Goal: Transaction & Acquisition: Book appointment/travel/reservation

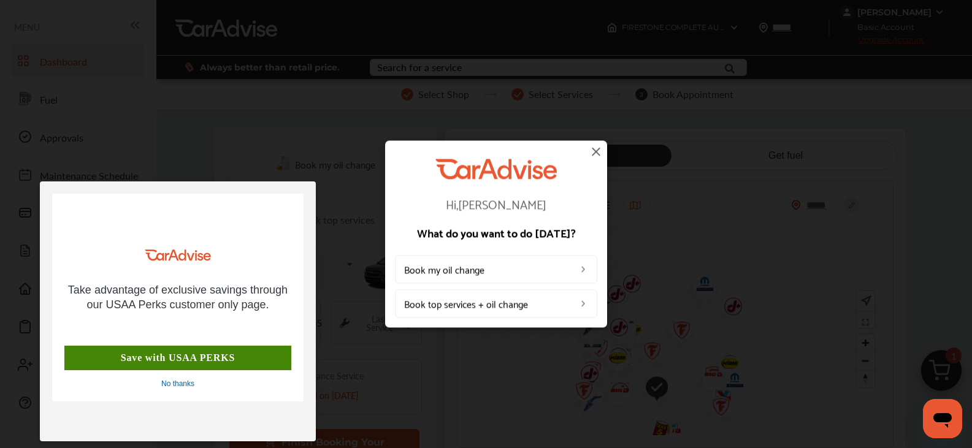
click at [179, 357] on div "Save with USAA PERKS" at bounding box center [177, 358] width 227 height 25
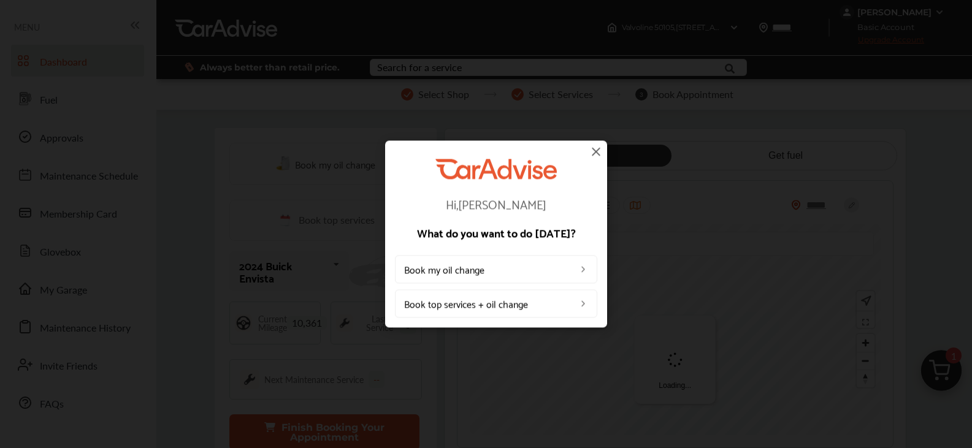
click at [597, 153] on img at bounding box center [596, 151] width 15 height 15
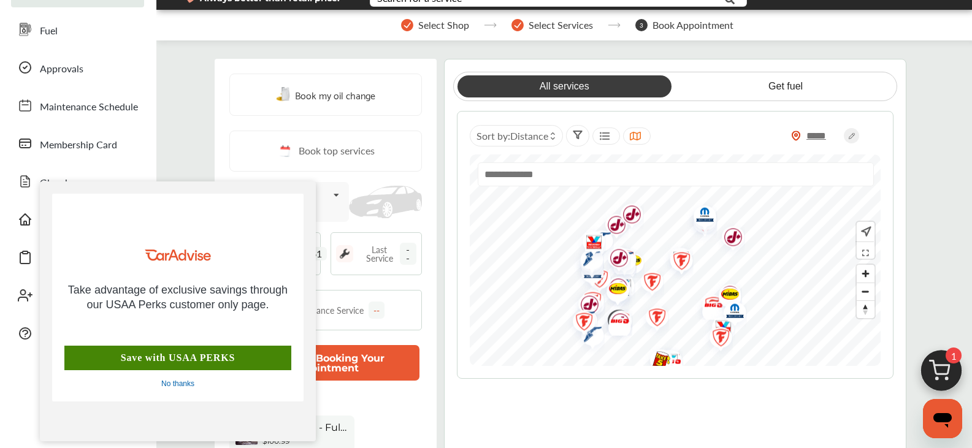
scroll to position [82, 0]
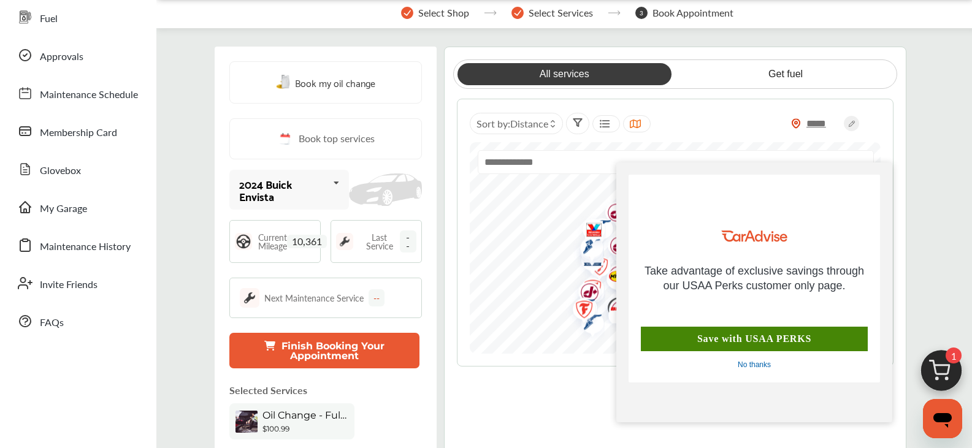
drag, startPoint x: 183, startPoint y: 195, endPoint x: 760, endPoint y: 374, distance: 603.4
click at [760, 374] on div "Take advantage of exclusive savings through our USAA Perks customer only page. …" at bounding box center [753, 279] width 251 height 208
click at [757, 364] on div "No thanks" at bounding box center [753, 365] width 33 height 10
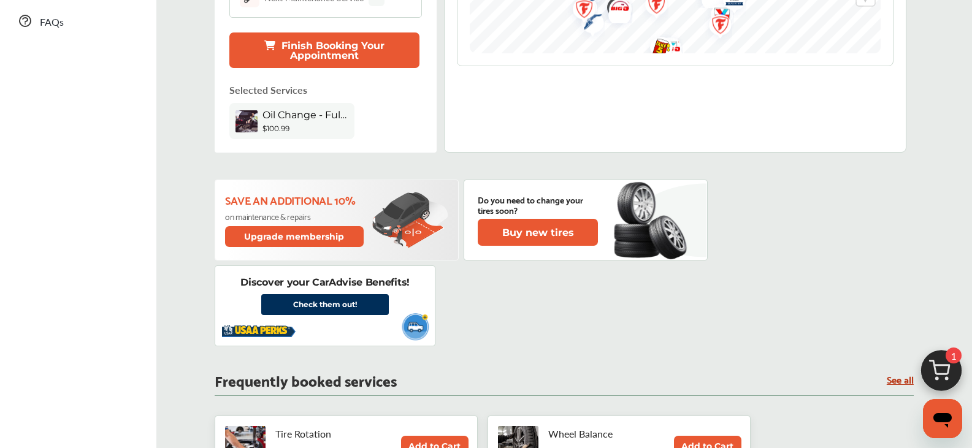
scroll to position [327, 0]
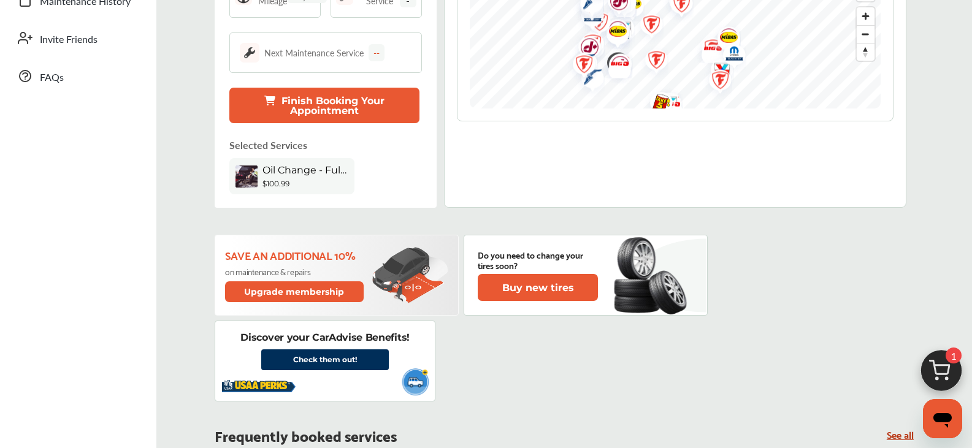
click at [264, 173] on span "Oil Change - Full-synthetic" at bounding box center [305, 170] width 86 height 12
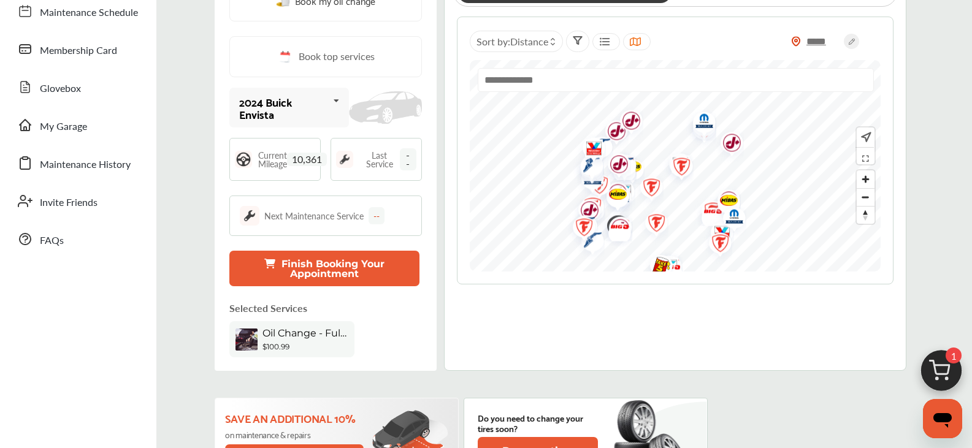
scroll to position [204, 0]
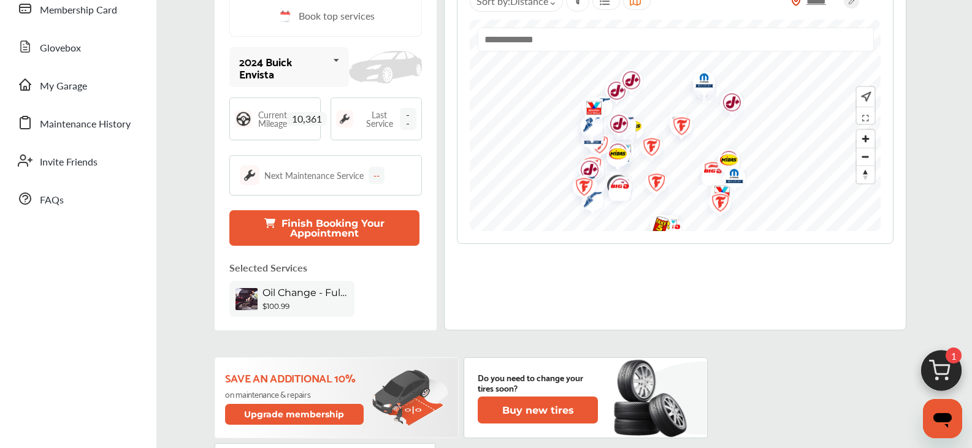
click at [280, 293] on span "Oil Change - Full-synthetic" at bounding box center [305, 293] width 86 height 12
click at [316, 226] on button "Finish Booking Your Appointment" at bounding box center [323, 228] width 189 height 36
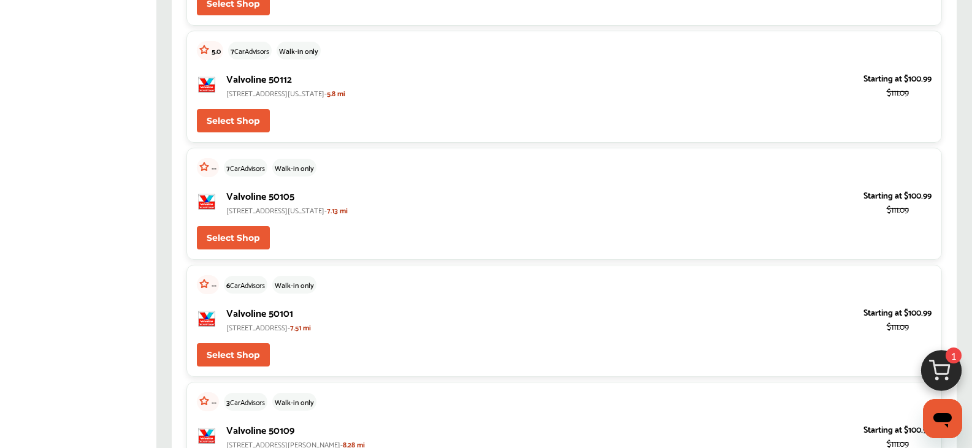
scroll to position [3719, 0]
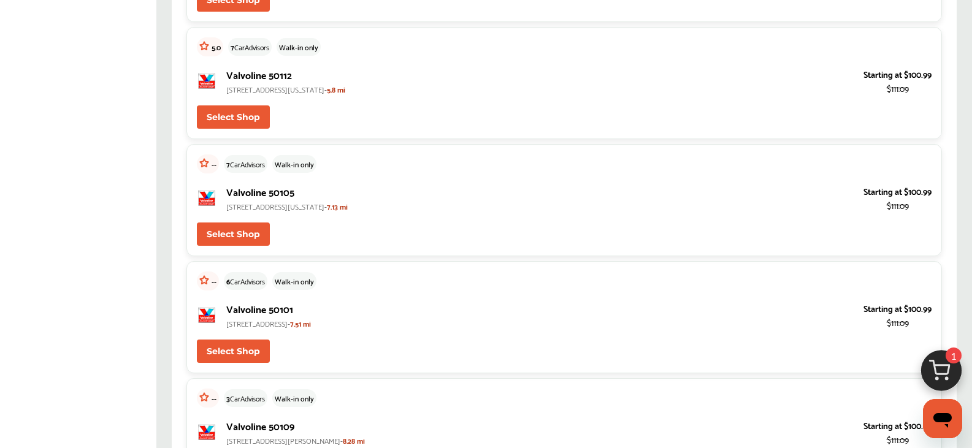
click at [229, 234] on button "Select Shop" at bounding box center [233, 234] width 73 height 23
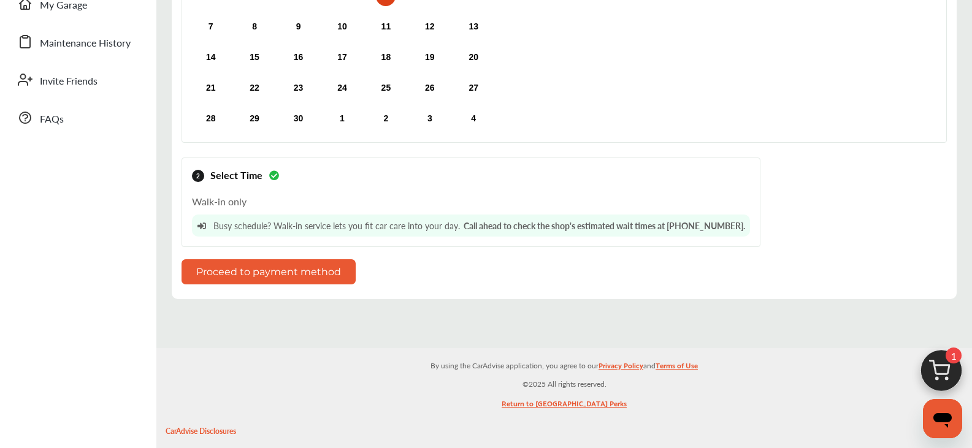
scroll to position [286, 0]
click at [270, 270] on button "Proceed to payment method" at bounding box center [268, 270] width 174 height 25
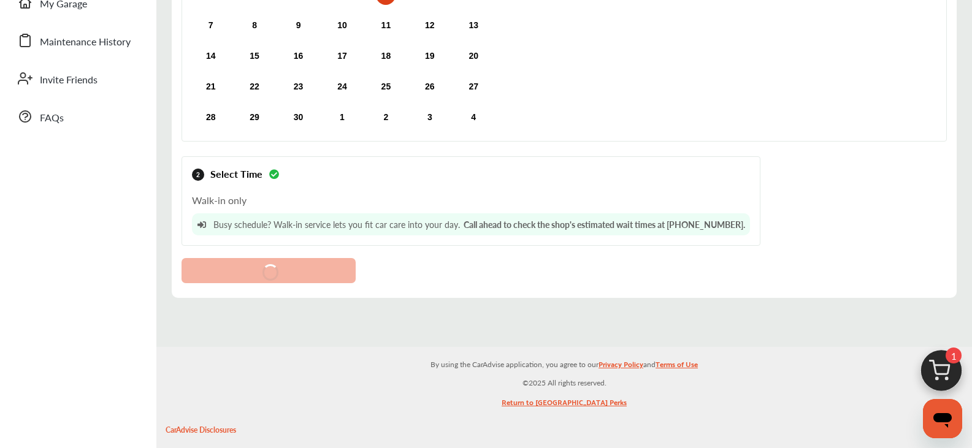
scroll to position [272, 0]
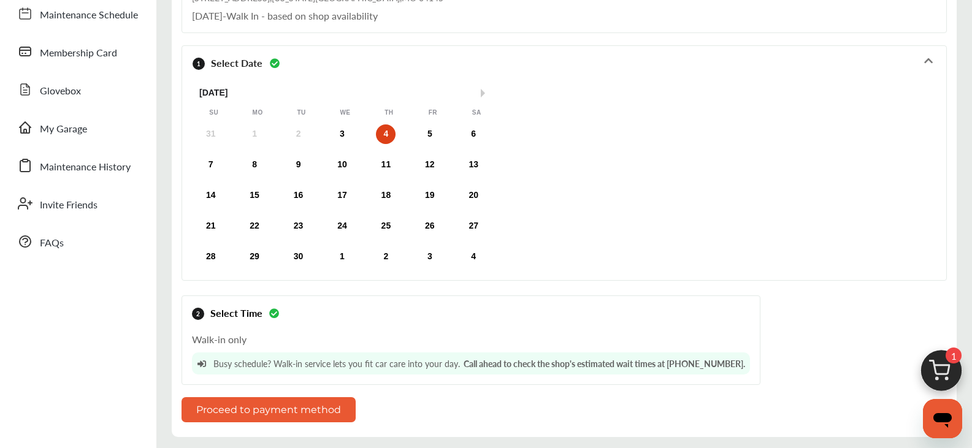
scroll to position [164, 0]
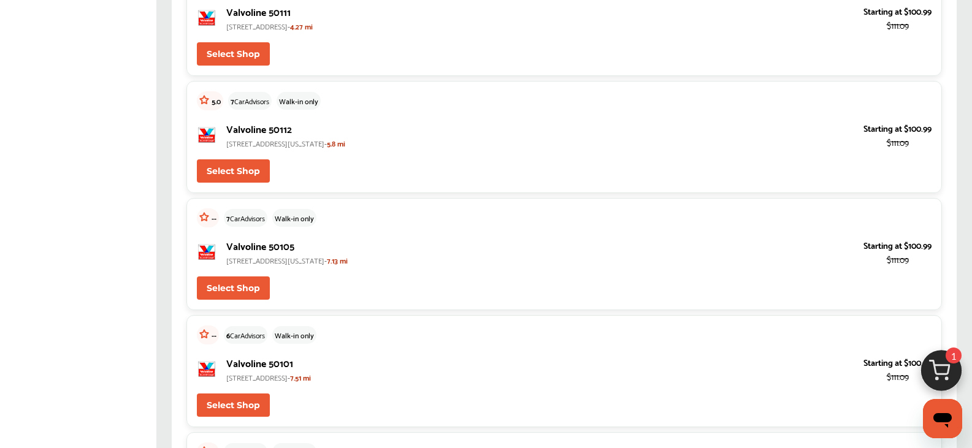
scroll to position [3719, 0]
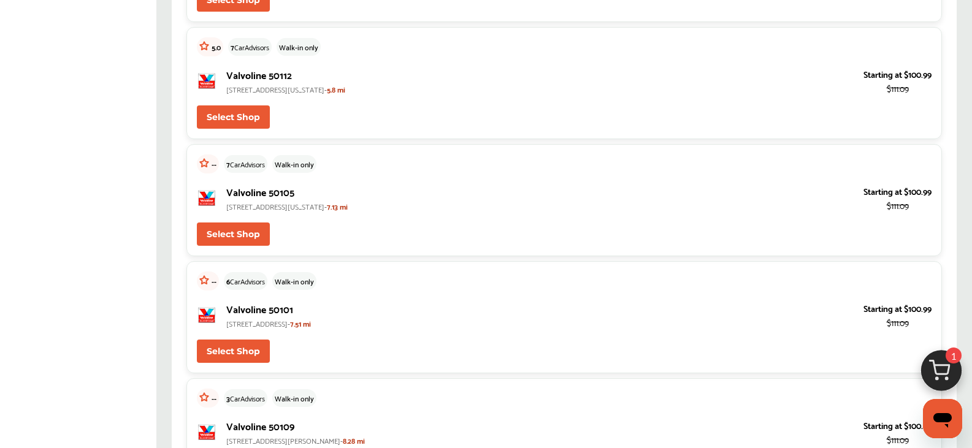
click at [245, 234] on button "Select Shop" at bounding box center [233, 234] width 73 height 23
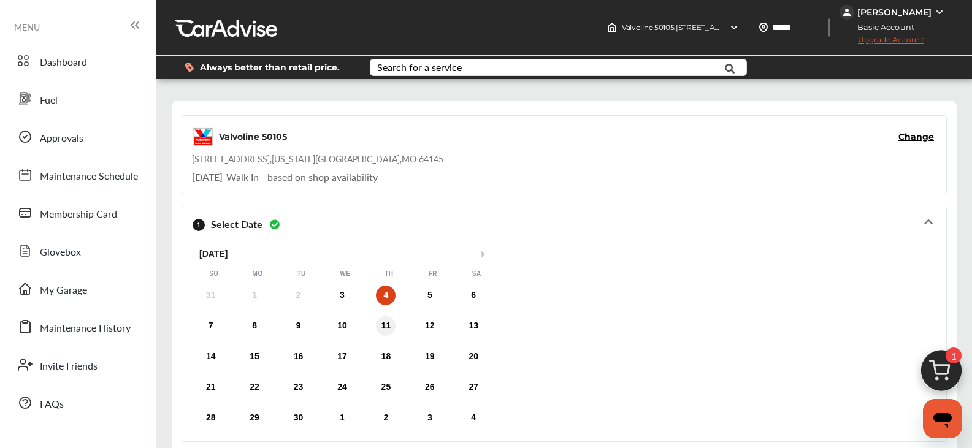
click at [384, 326] on div "11" at bounding box center [386, 326] width 20 height 20
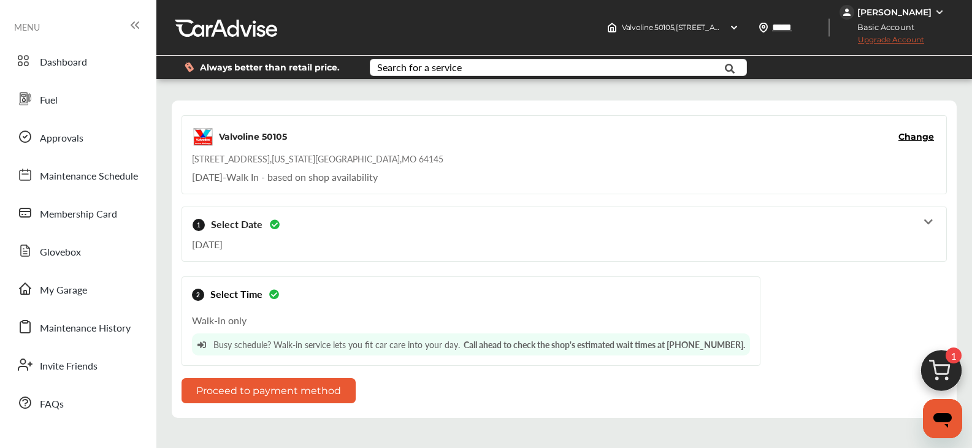
click at [920, 137] on span "Change" at bounding box center [916, 137] width 36 height 12
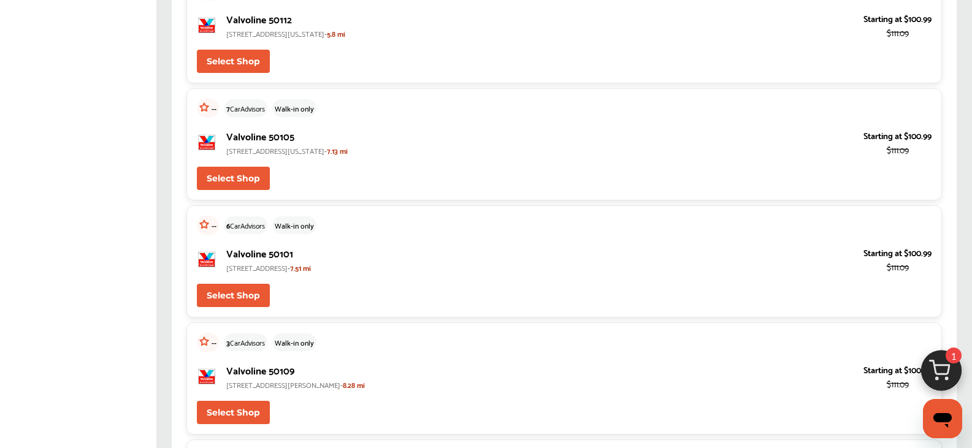
scroll to position [3760, 0]
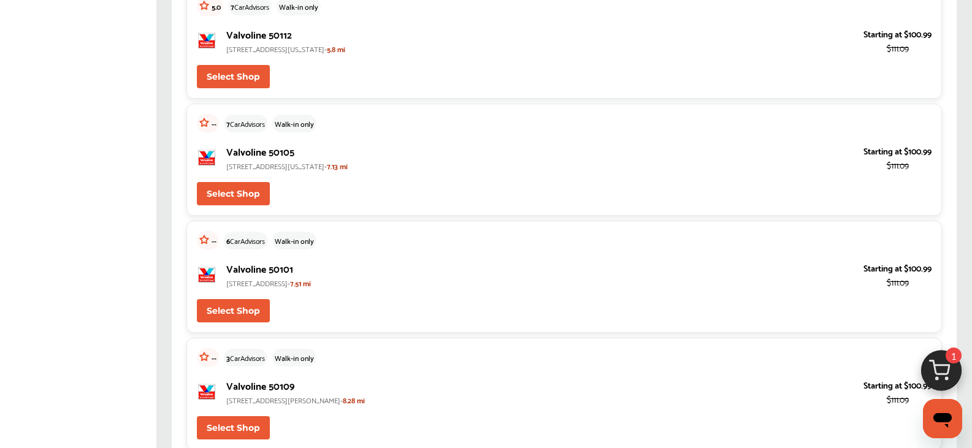
click at [223, 191] on button "Select Shop" at bounding box center [233, 193] width 73 height 23
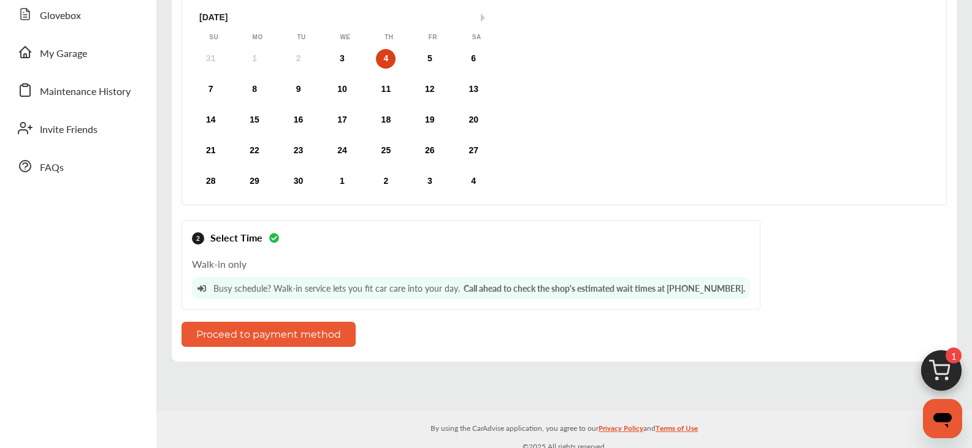
scroll to position [245, 0]
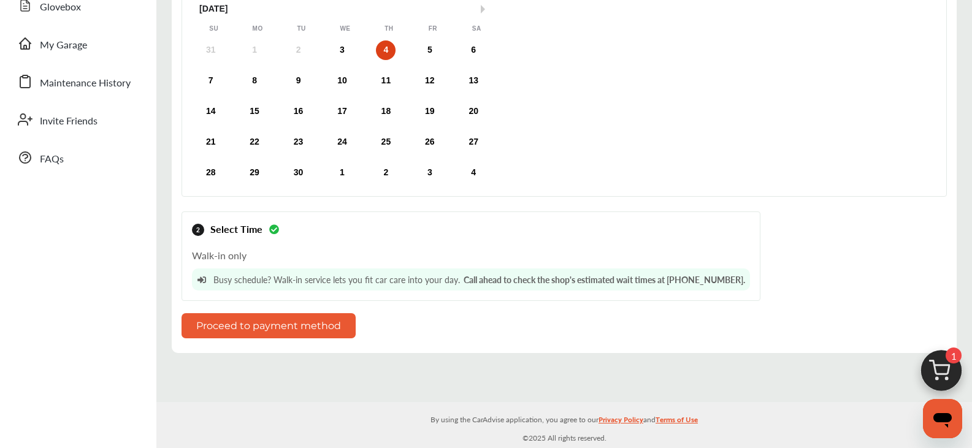
click at [267, 323] on button "Proceed to payment method" at bounding box center [268, 325] width 174 height 25
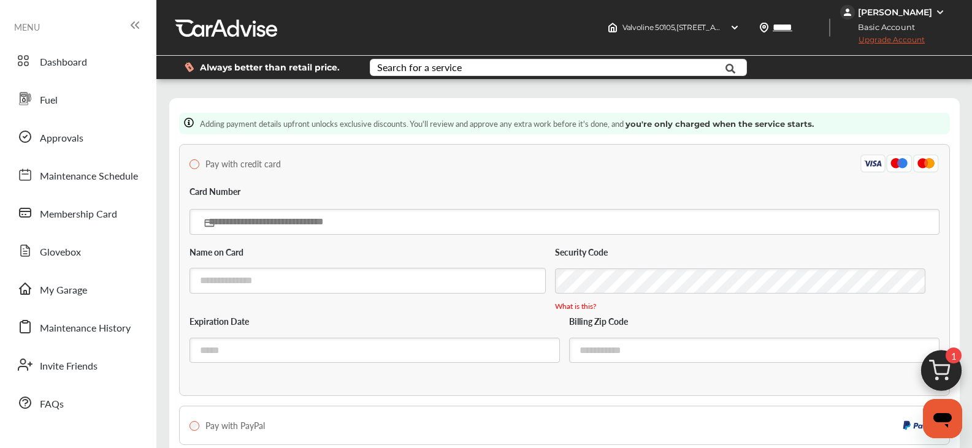
click at [216, 224] on input "text" at bounding box center [564, 221] width 750 height 25
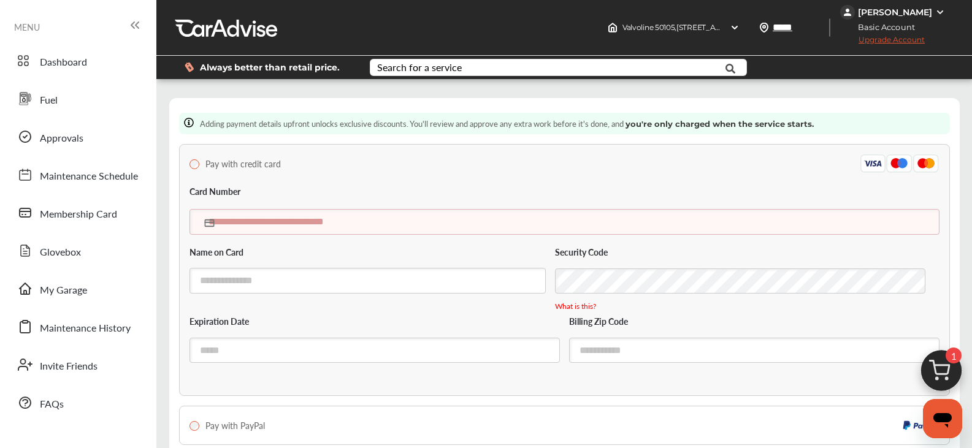
type input "**********"
type input "*****"
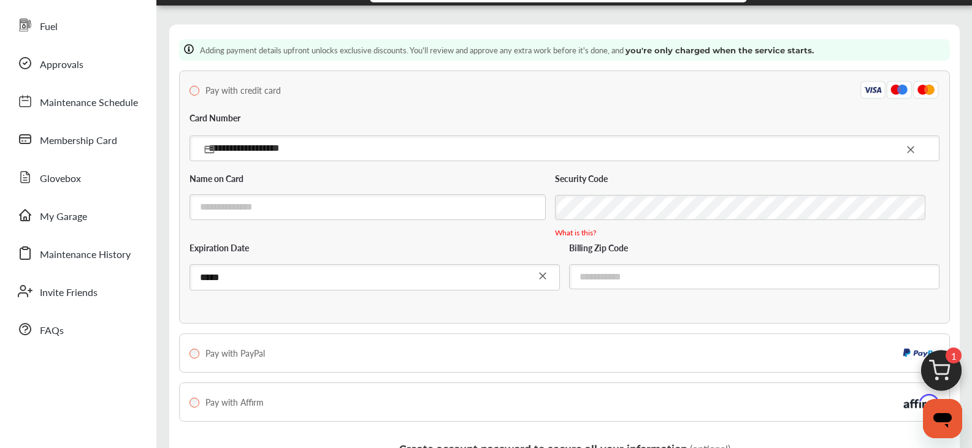
scroll to position [82, 0]
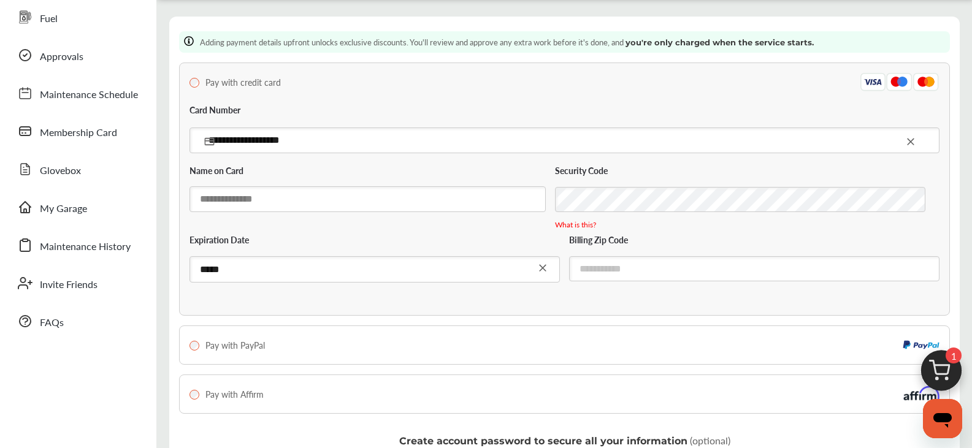
type input "**********"
click at [345, 195] on input "text" at bounding box center [367, 198] width 356 height 25
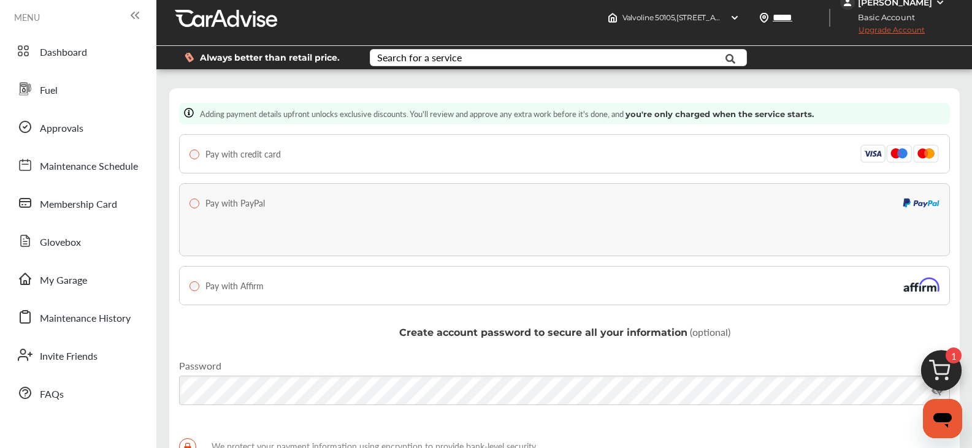
scroll to position [0, 0]
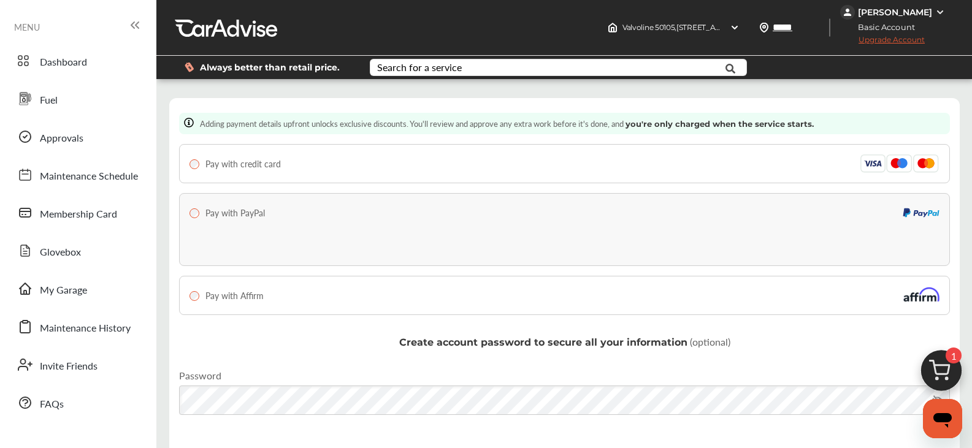
click at [139, 26] on icon at bounding box center [135, 25] width 15 height 15
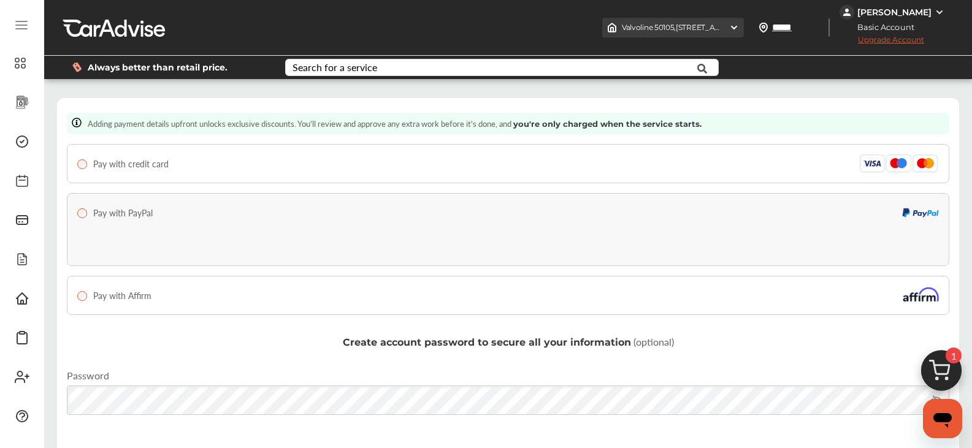
click at [739, 27] on img at bounding box center [734, 28] width 10 height 10
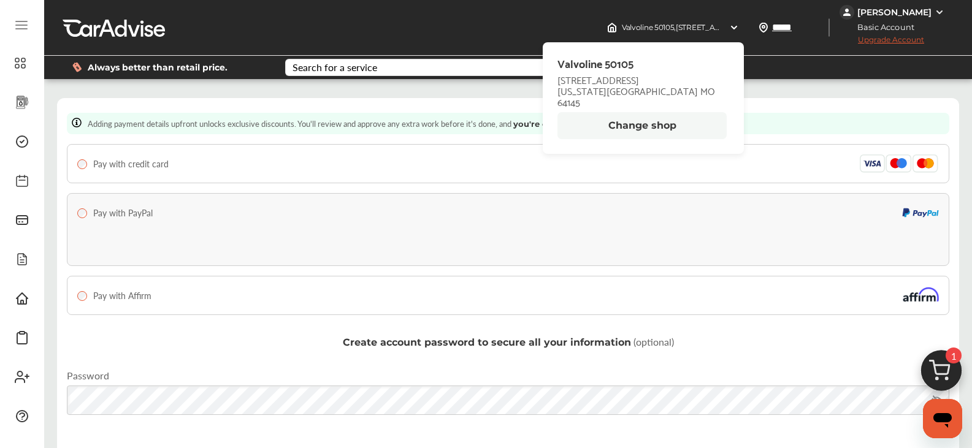
click at [661, 116] on button "Change shop" at bounding box center [641, 125] width 169 height 27
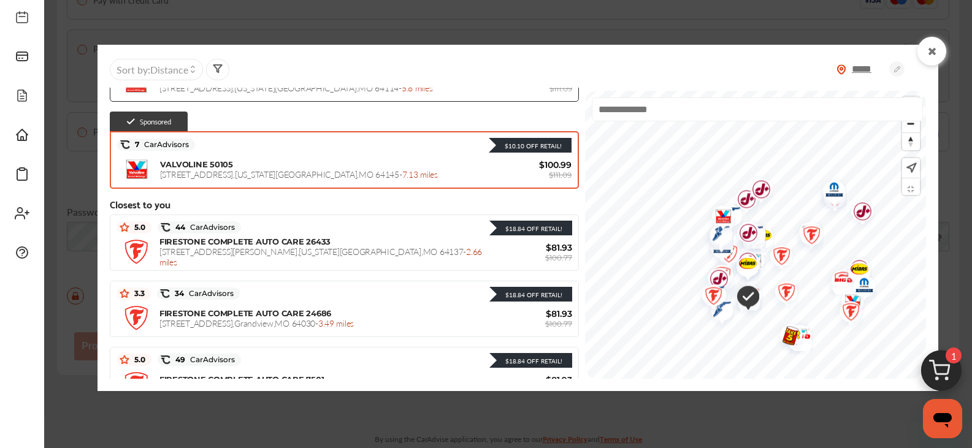
scroll to position [204, 0]
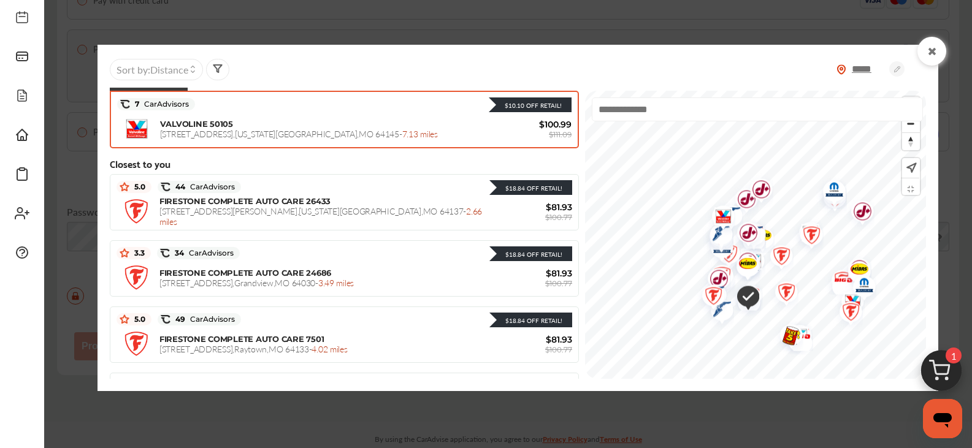
click at [938, 51] on div at bounding box center [931, 51] width 29 height 29
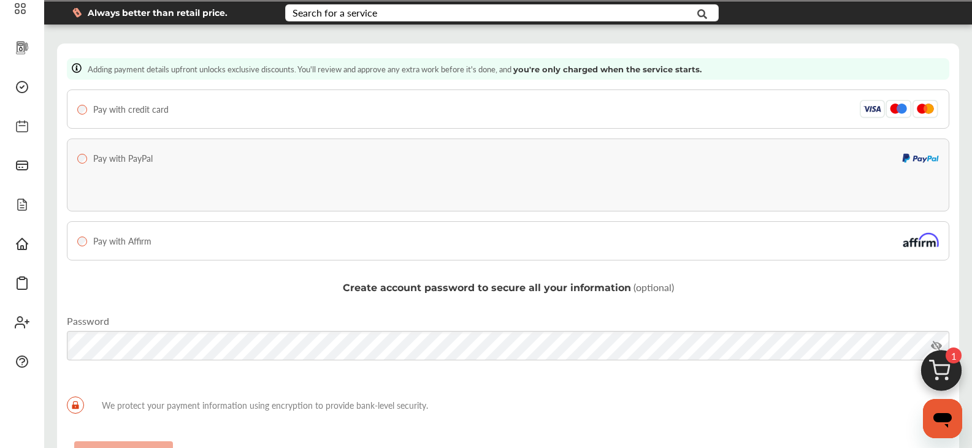
scroll to position [0, 0]
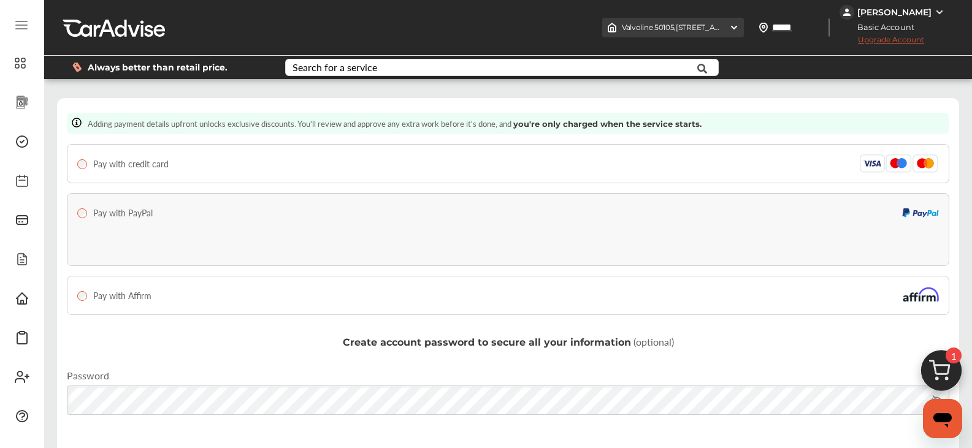
click at [739, 24] on img at bounding box center [734, 28] width 10 height 10
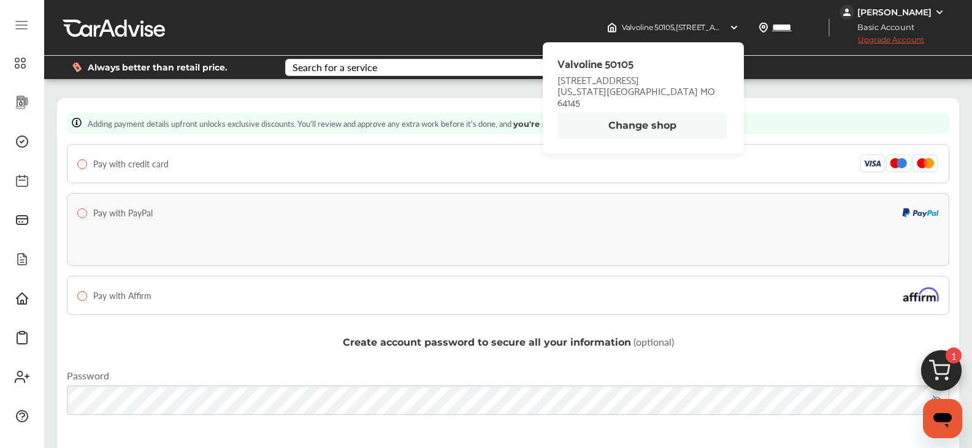
click at [645, 114] on button "Change shop" at bounding box center [641, 125] width 169 height 27
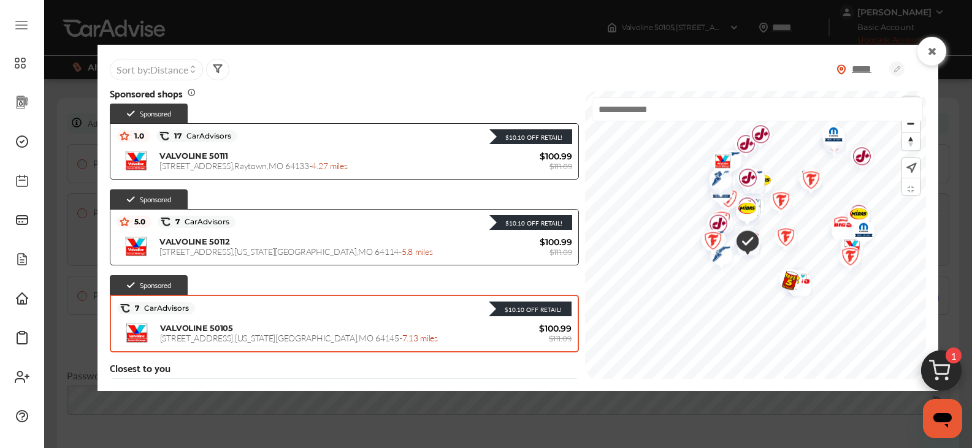
drag, startPoint x: 693, startPoint y: 313, endPoint x: 695, endPoint y: 256, distance: 57.1
click at [765, 256] on img "Map marker" at bounding box center [781, 239] width 32 height 39
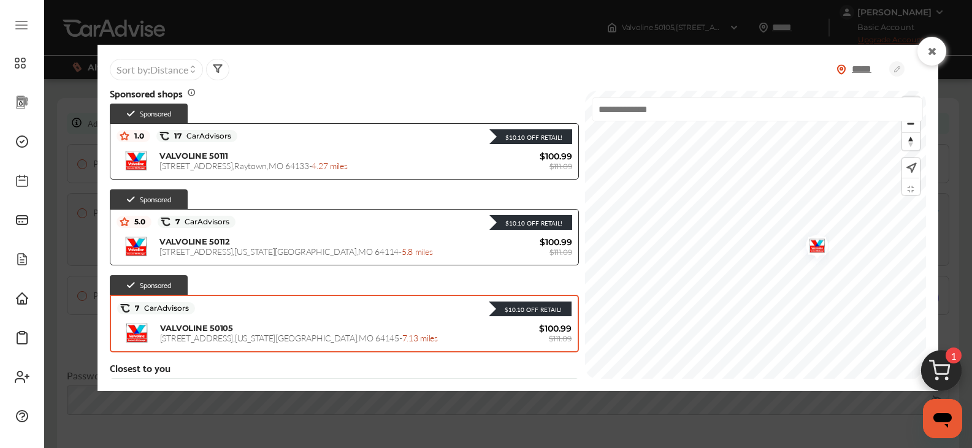
click at [796, 248] on img "Map marker" at bounding box center [812, 248] width 32 height 39
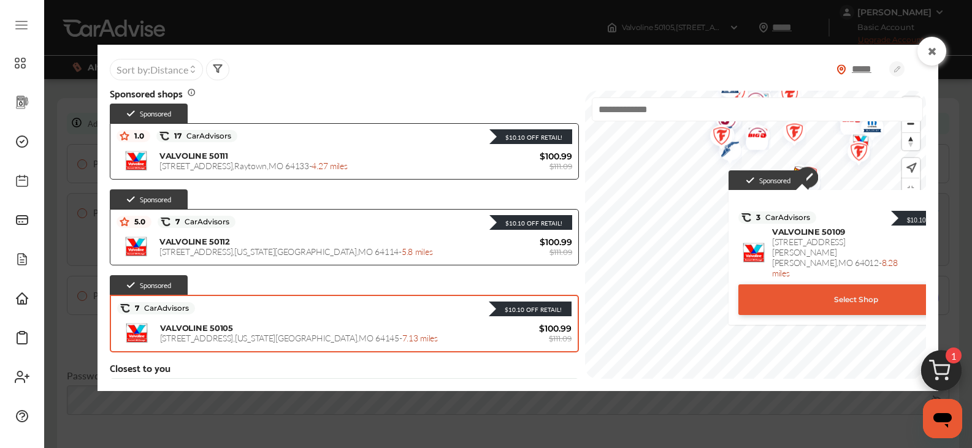
click at [773, 284] on div "Select Shop" at bounding box center [855, 299] width 235 height 31
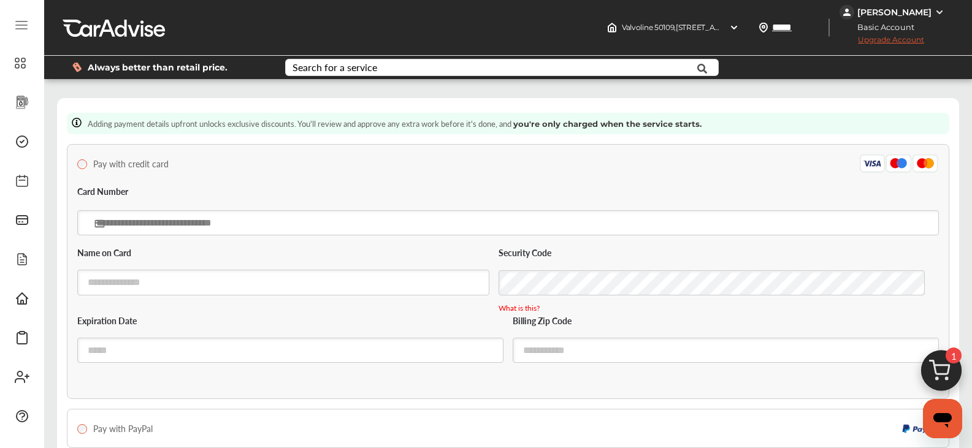
click at [351, 226] on input "text" at bounding box center [507, 222] width 861 height 25
type input "**********"
type input "*****"
type input "**********"
click at [219, 285] on input "text" at bounding box center [283, 282] width 412 height 25
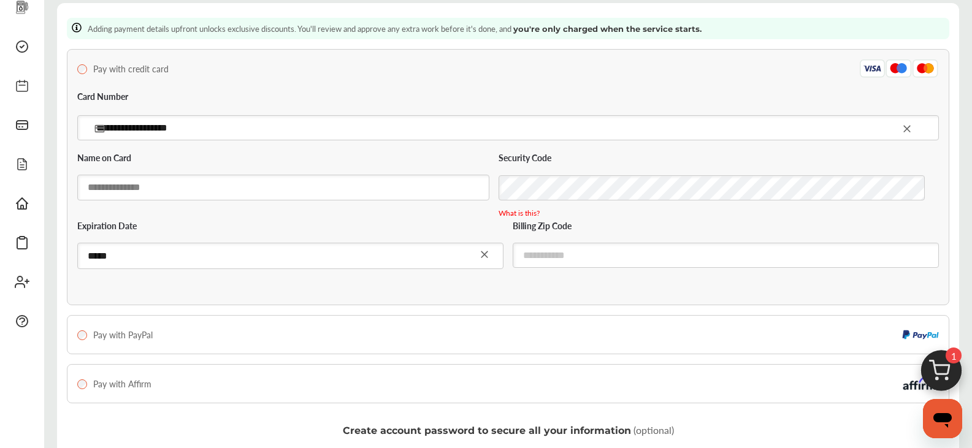
scroll to position [82, 0]
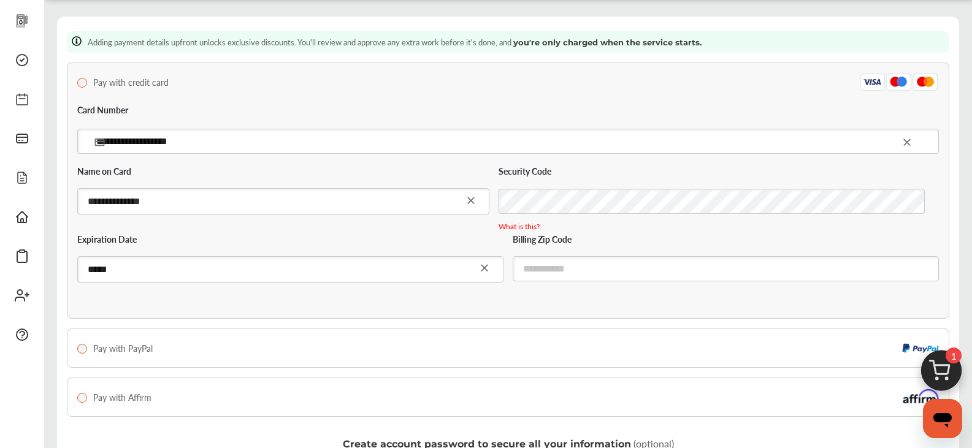
type input "**********"
type input "*****"
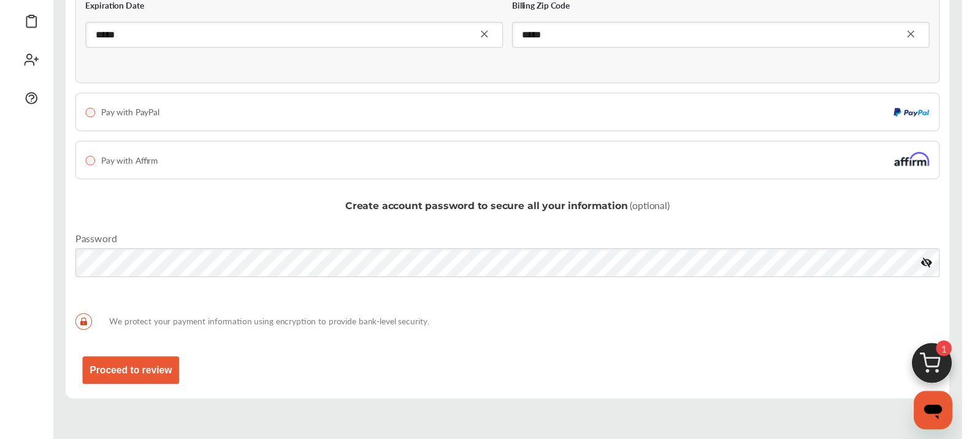
scroll to position [360, 0]
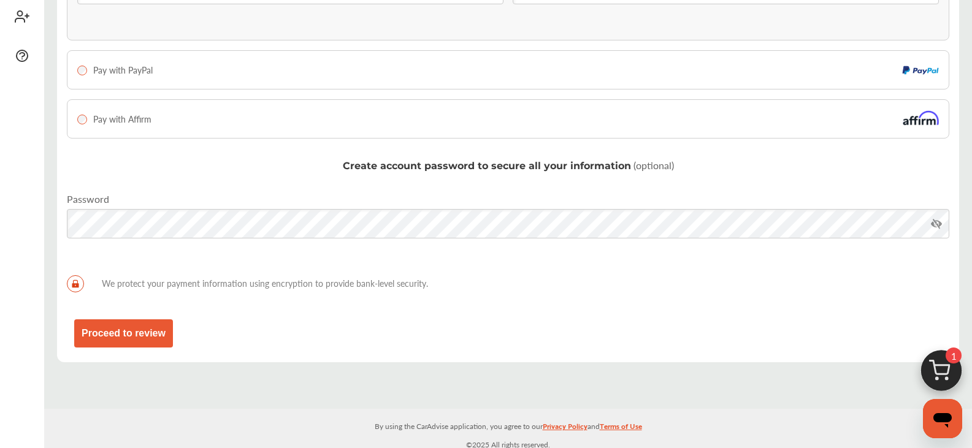
click at [135, 338] on button "Proceed to review" at bounding box center [123, 333] width 99 height 28
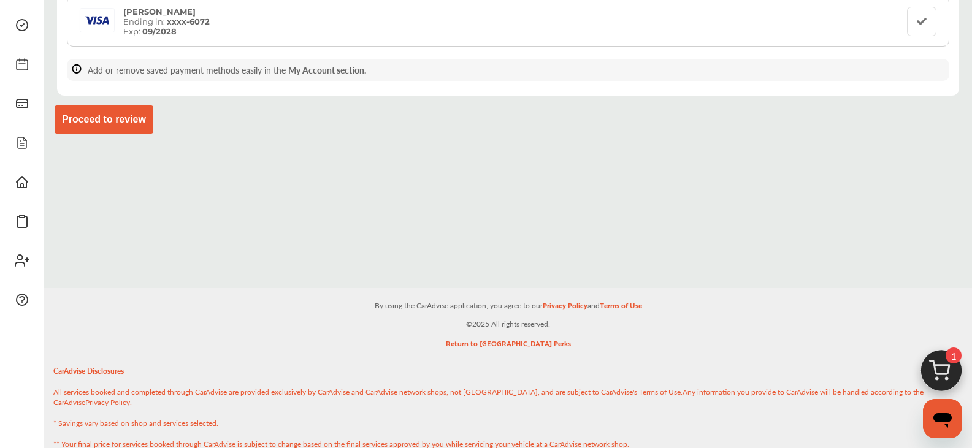
scroll to position [115, 0]
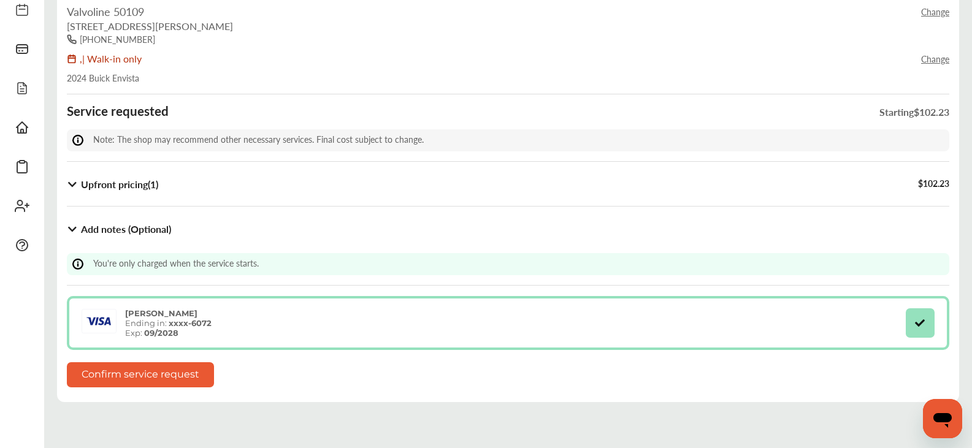
scroll to position [164, 0]
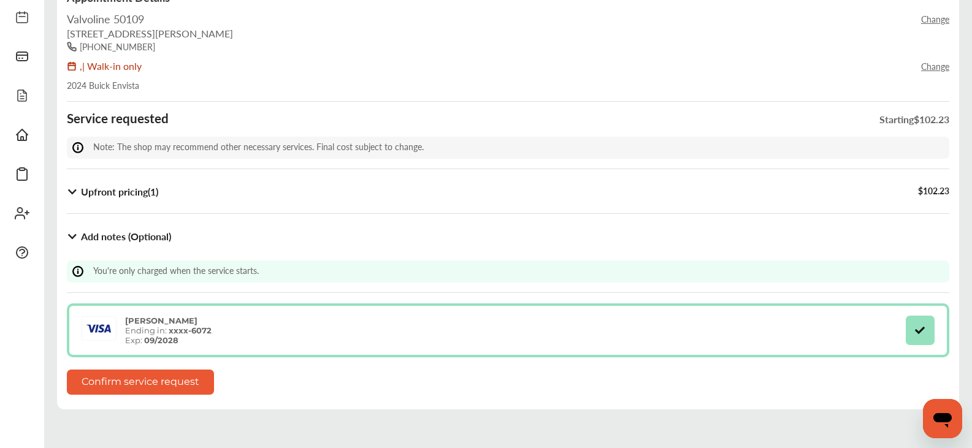
click at [72, 191] on icon at bounding box center [73, 192] width 12 height 10
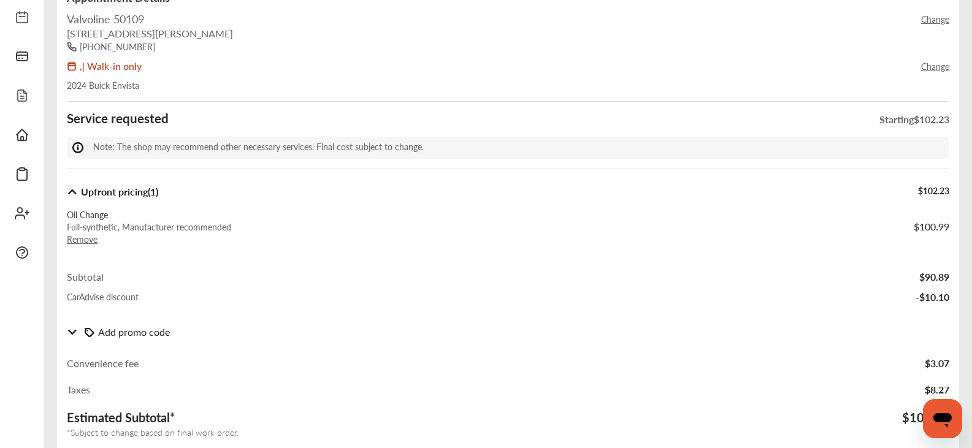
click at [72, 191] on icon at bounding box center [73, 192] width 12 height 10
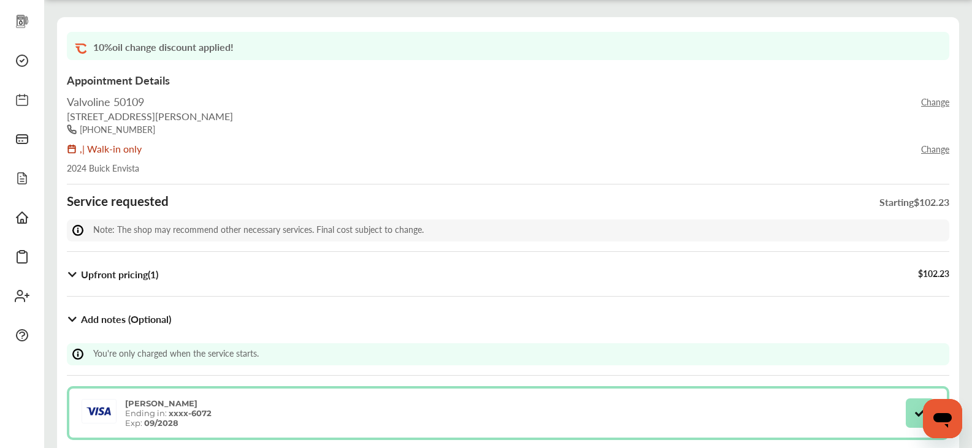
scroll to position [0, 0]
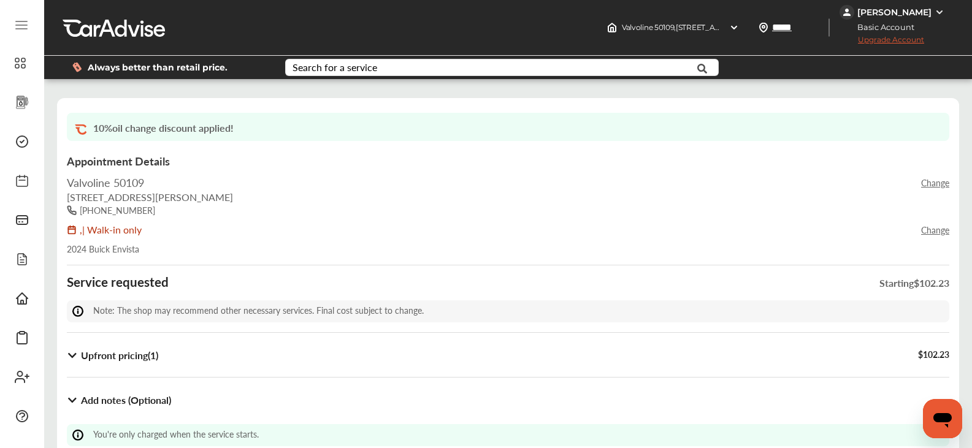
click at [440, 56] on div "Search for a service Search for... All Common Services Maintenance Schedules" at bounding box center [507, 67] width 465 height 23
click at [427, 61] on input "text" at bounding box center [484, 68] width 397 height 19
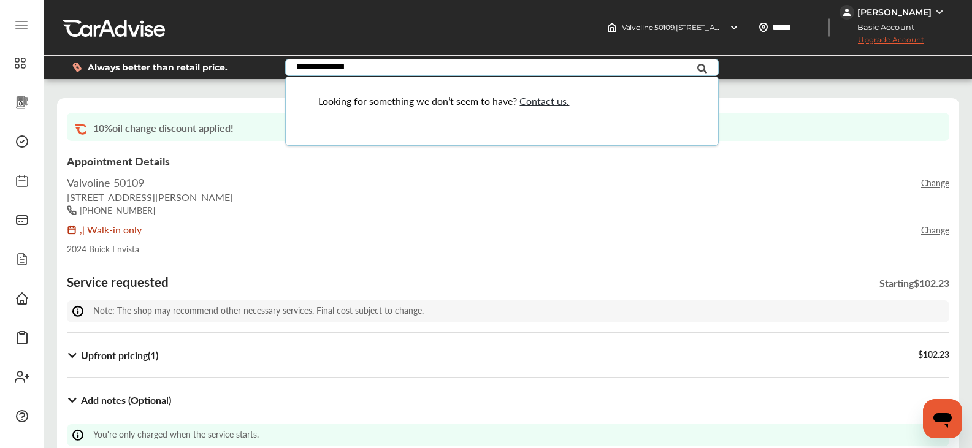
type input "**********"
click at [175, 85] on div "Always better than retail price. order summary Looking for something we don’t s…" at bounding box center [508, 67] width 891 height 43
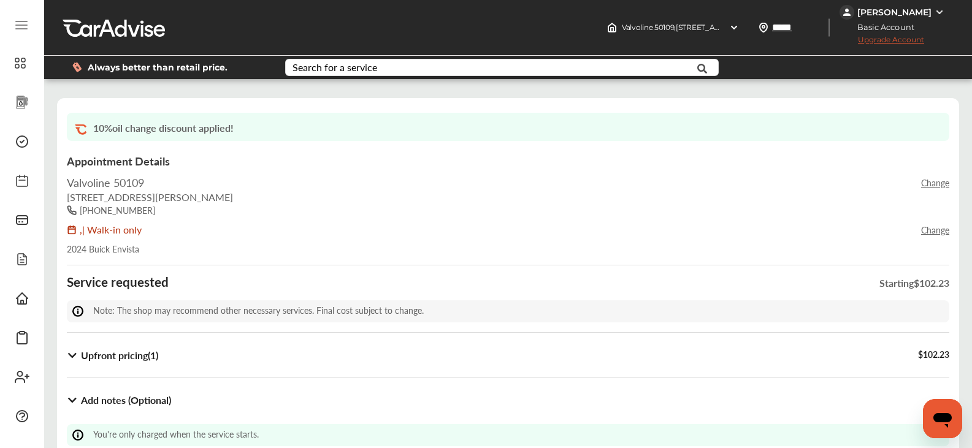
click at [20, 25] on icon at bounding box center [21, 25] width 11 height 0
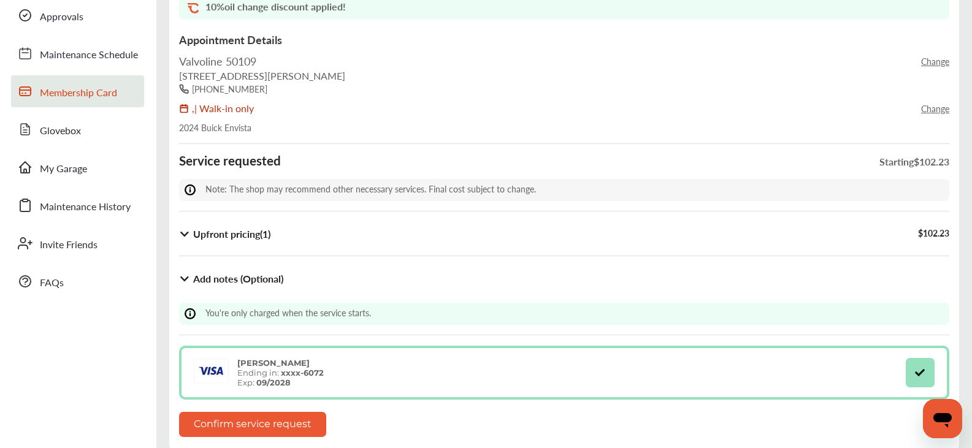
scroll to position [123, 0]
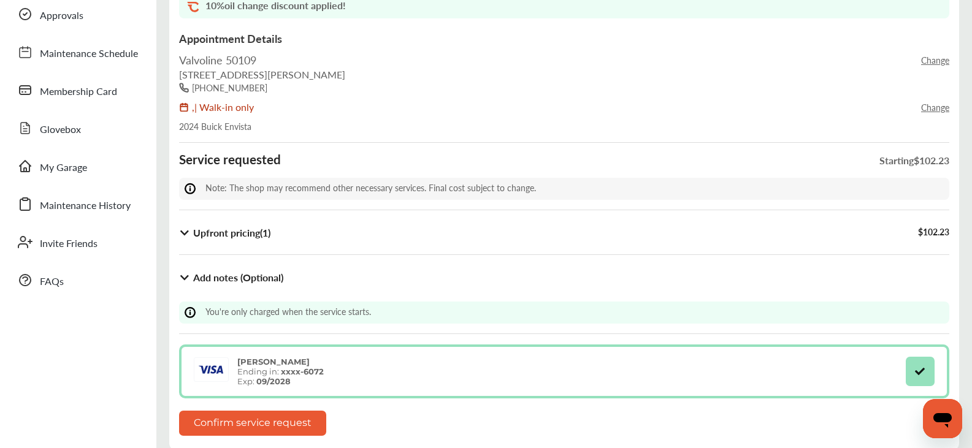
click at [928, 235] on div "$ 102.23" at bounding box center [933, 233] width 31 height 14
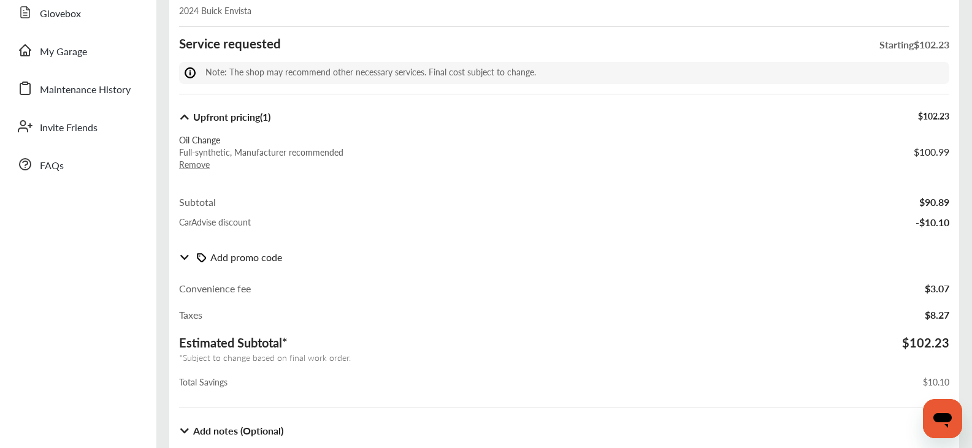
scroll to position [245, 0]
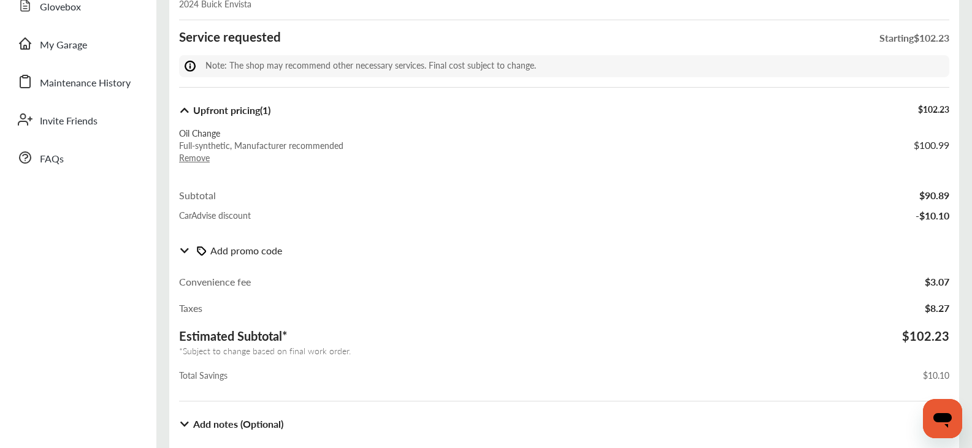
click at [219, 249] on div "Add promo code" at bounding box center [564, 250] width 770 height 24
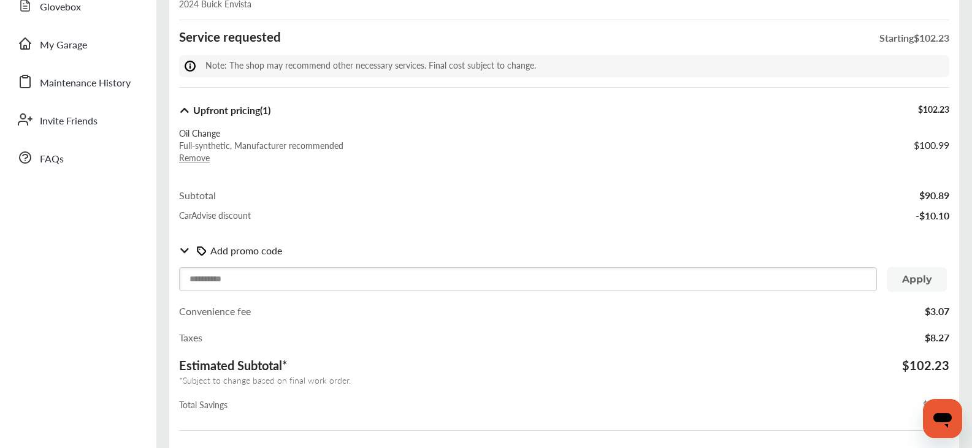
click at [208, 282] on input "text" at bounding box center [528, 279] width 698 height 24
paste input "**********"
type input "**********"
click at [920, 281] on button "Apply" at bounding box center [916, 279] width 60 height 25
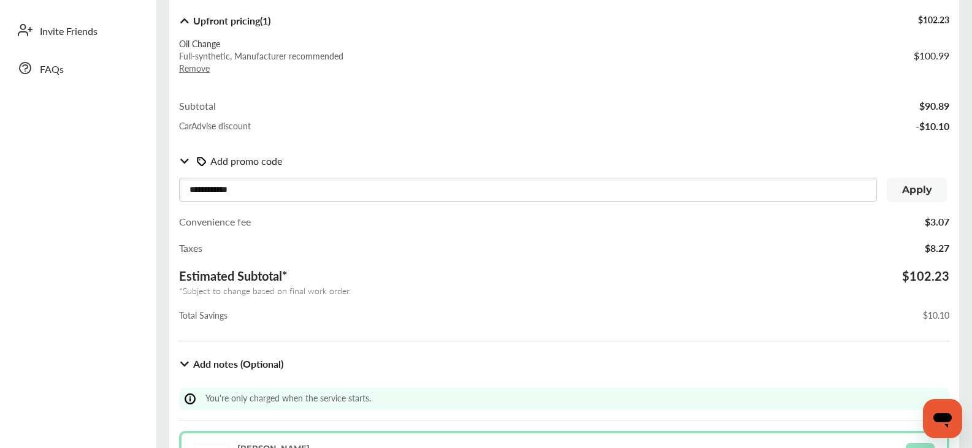
scroll to position [368, 0]
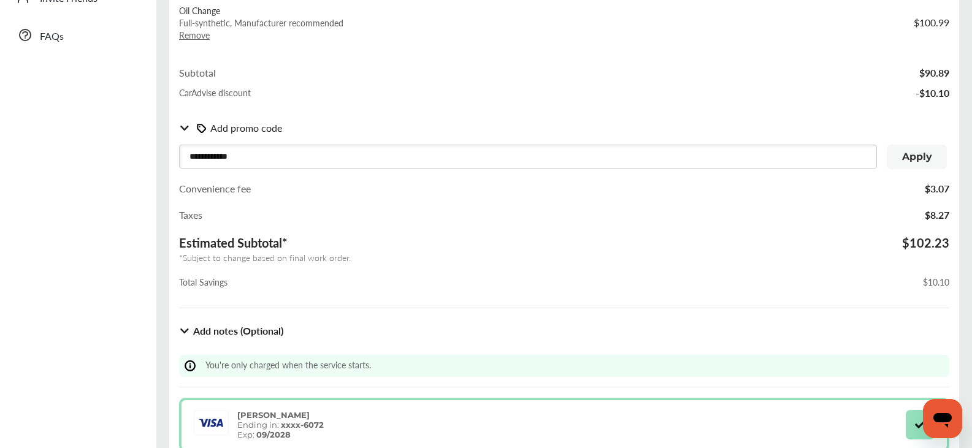
click at [914, 157] on button "Apply" at bounding box center [916, 157] width 60 height 25
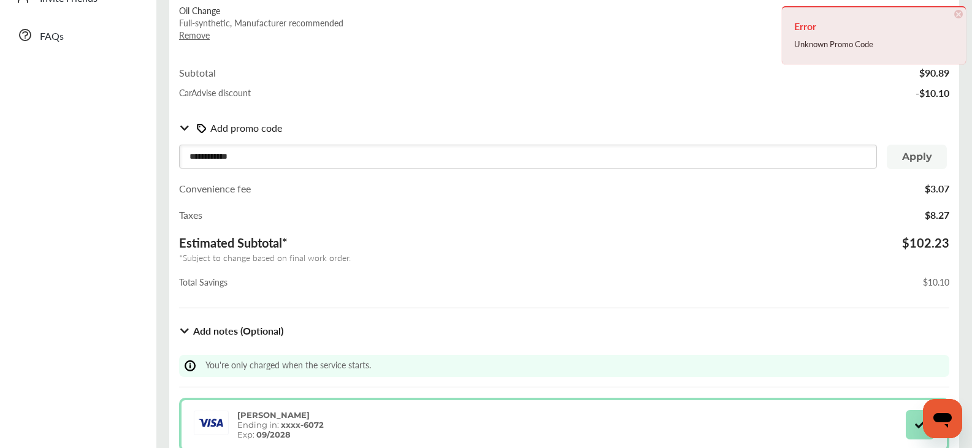
click at [250, 153] on input "**********" at bounding box center [528, 157] width 698 height 24
click at [959, 13] on span "×" at bounding box center [958, 14] width 9 height 9
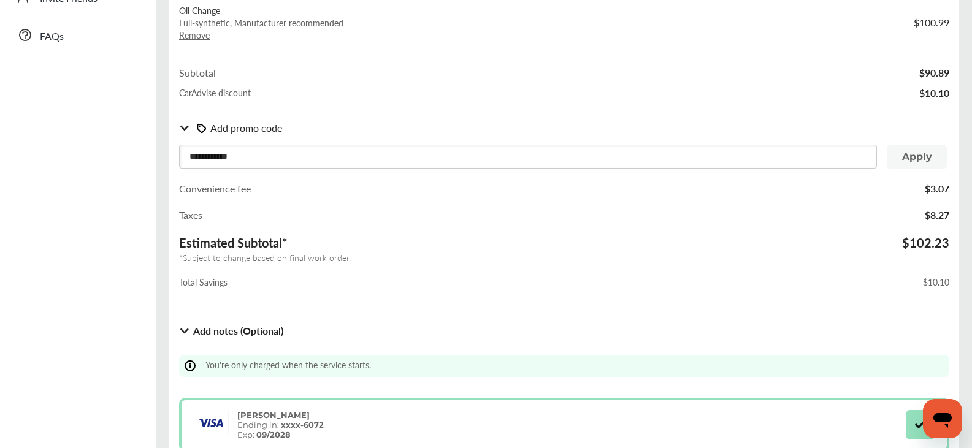
click at [256, 160] on input "**********" at bounding box center [528, 157] width 698 height 24
click at [186, 154] on input "**********" at bounding box center [528, 157] width 698 height 24
drag, startPoint x: 186, startPoint y: 154, endPoint x: 167, endPoint y: 154, distance: 19.0
click at [167, 154] on div "**********" at bounding box center [563, 117] width 809 height 774
click at [216, 155] on input "**********" at bounding box center [528, 157] width 698 height 24
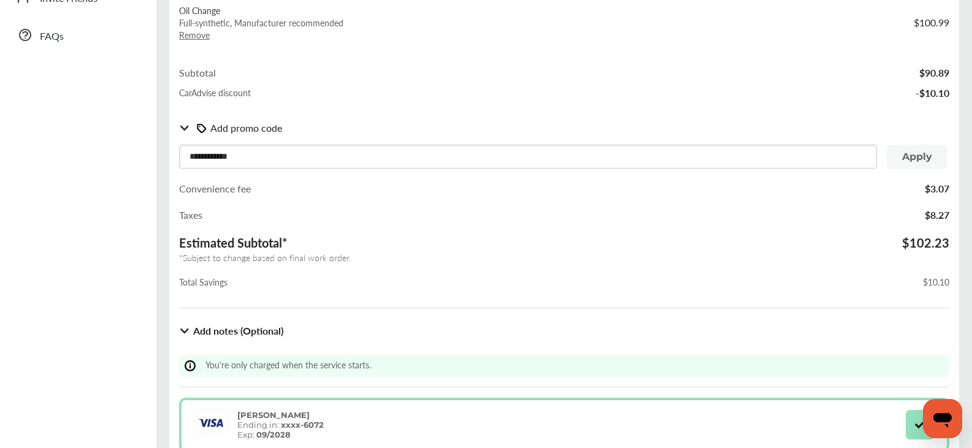
click at [248, 155] on input "**********" at bounding box center [528, 157] width 698 height 24
click at [254, 154] on input "**********" at bounding box center [528, 157] width 698 height 24
click at [915, 158] on button "Apply" at bounding box center [916, 157] width 60 height 25
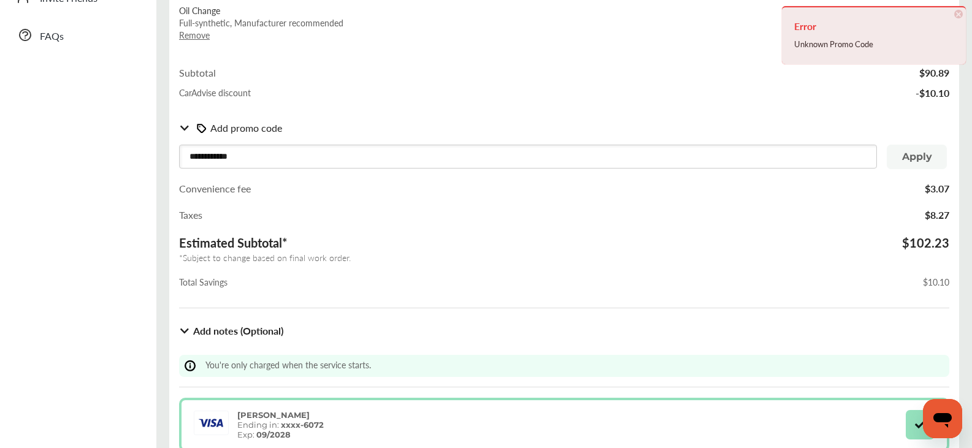
click at [959, 16] on span "×" at bounding box center [958, 14] width 9 height 9
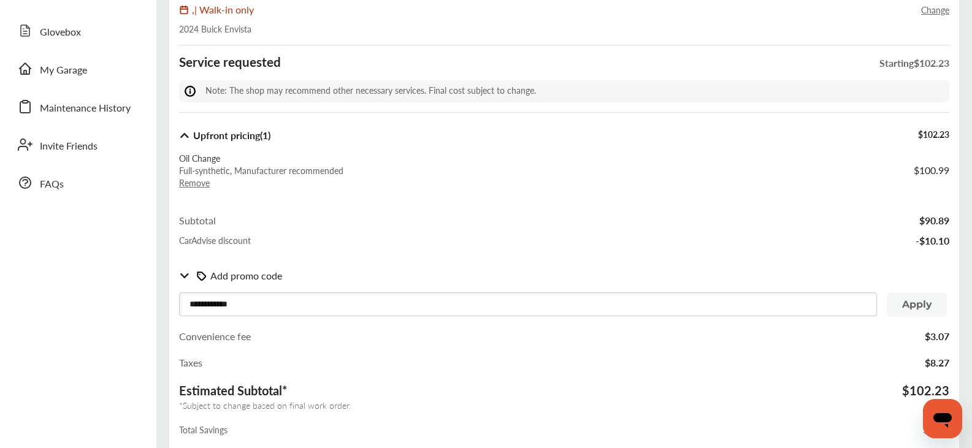
scroll to position [245, 0]
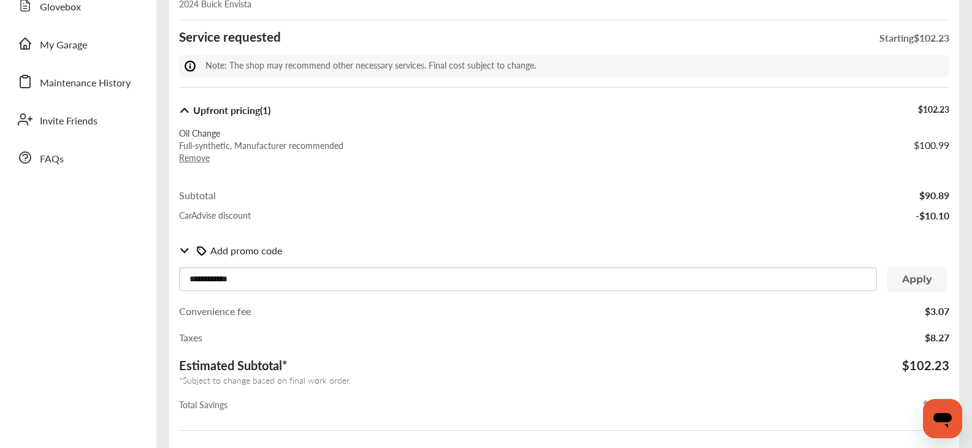
click at [184, 110] on icon at bounding box center [185, 110] width 12 height 10
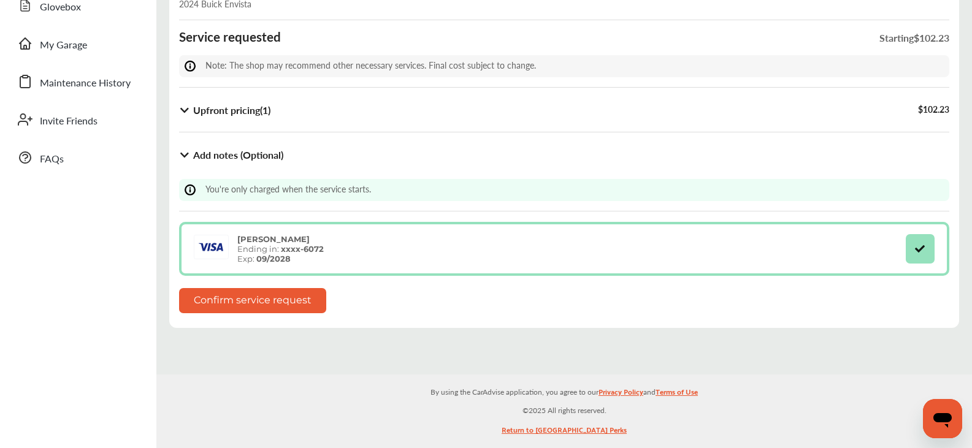
click at [184, 110] on icon at bounding box center [185, 110] width 12 height 10
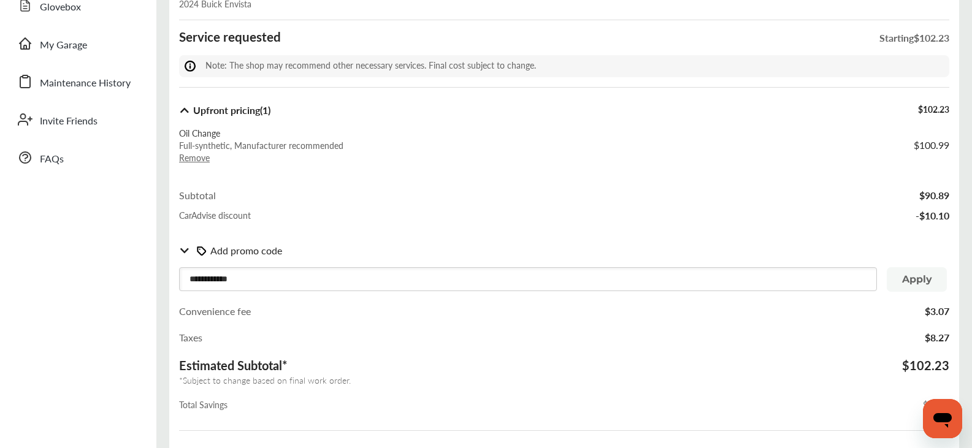
click at [194, 280] on input "**********" at bounding box center [528, 279] width 698 height 24
click at [240, 248] on div "Add promo code" at bounding box center [564, 250] width 770 height 24
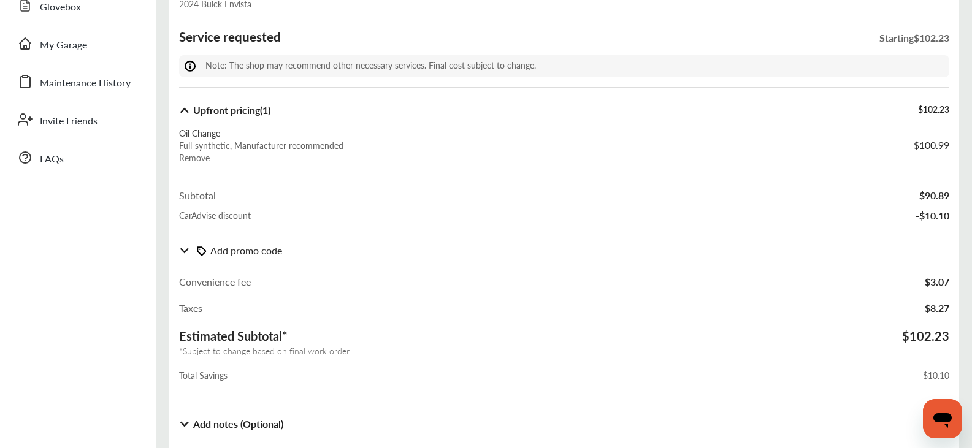
click at [236, 252] on div "Add promo code" at bounding box center [564, 250] width 770 height 24
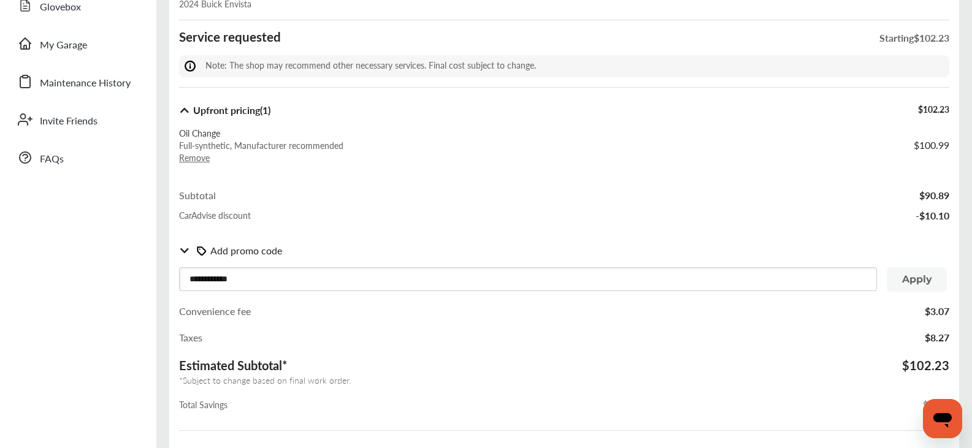
click at [226, 249] on div "Add promo code" at bounding box center [564, 250] width 770 height 24
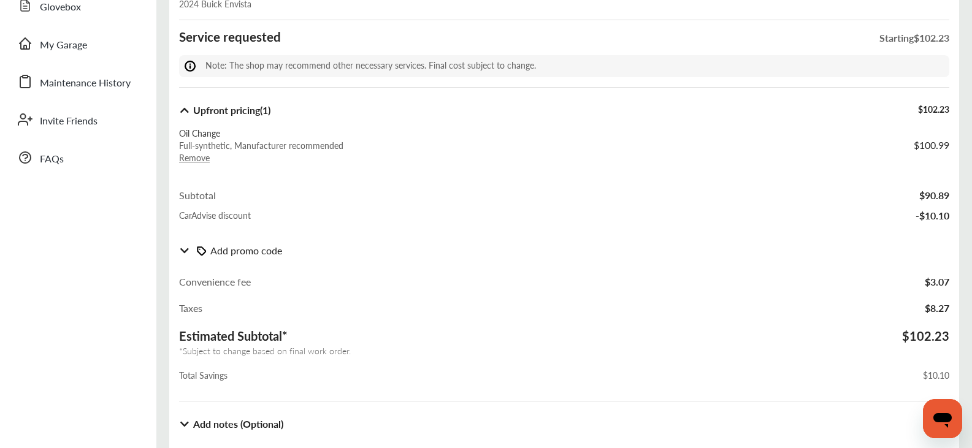
click at [225, 250] on div "Add promo code" at bounding box center [564, 250] width 770 height 24
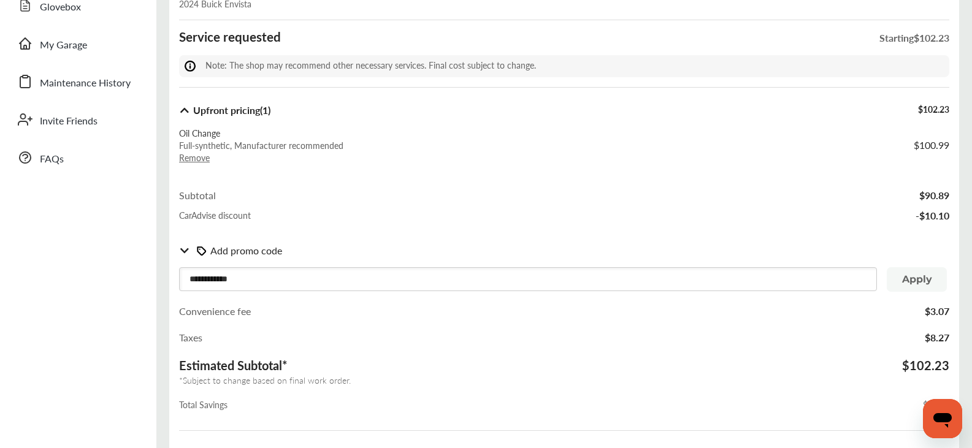
click at [186, 278] on input "**********" at bounding box center [528, 279] width 698 height 24
click at [186, 276] on input "**********" at bounding box center [528, 279] width 698 height 24
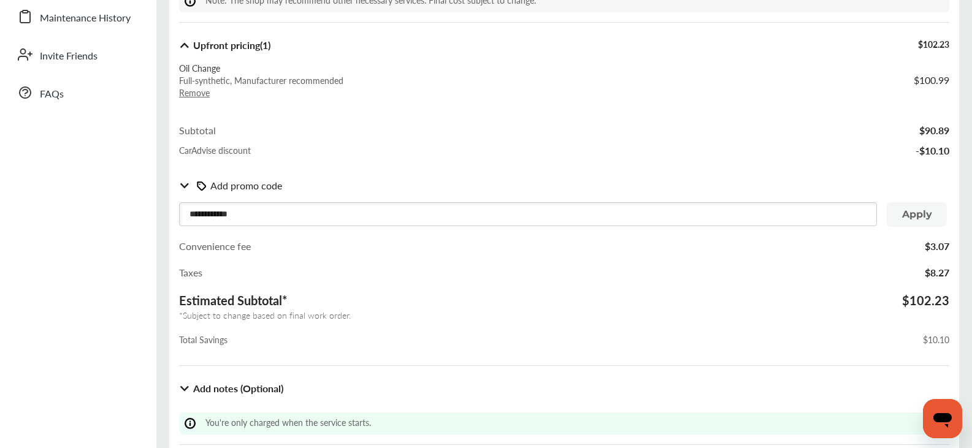
scroll to position [286, 0]
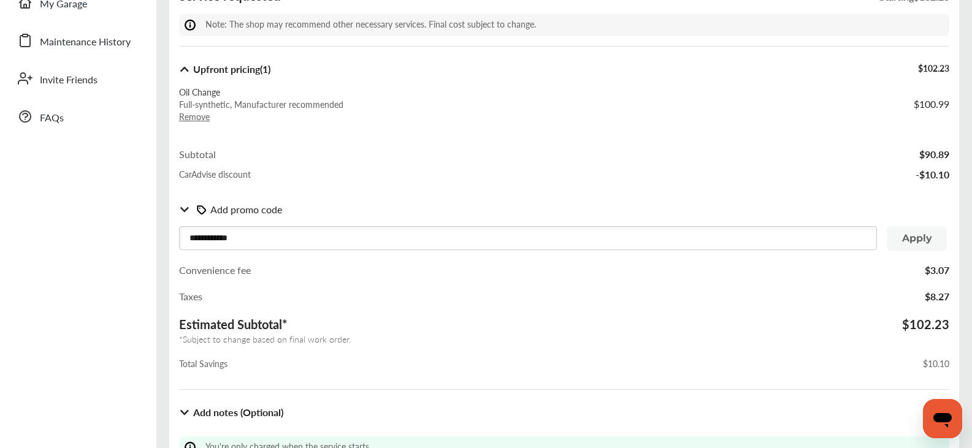
click at [202, 209] on img at bounding box center [202, 210] width 10 height 10
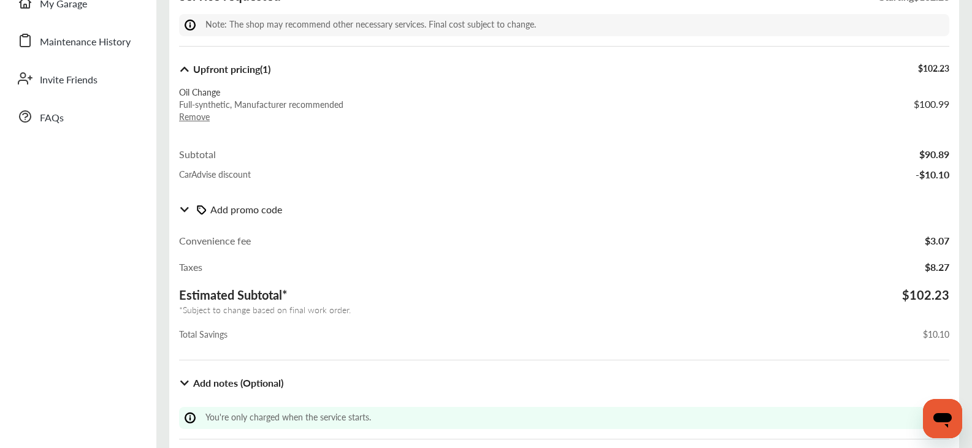
click at [202, 208] on img at bounding box center [202, 210] width 10 height 10
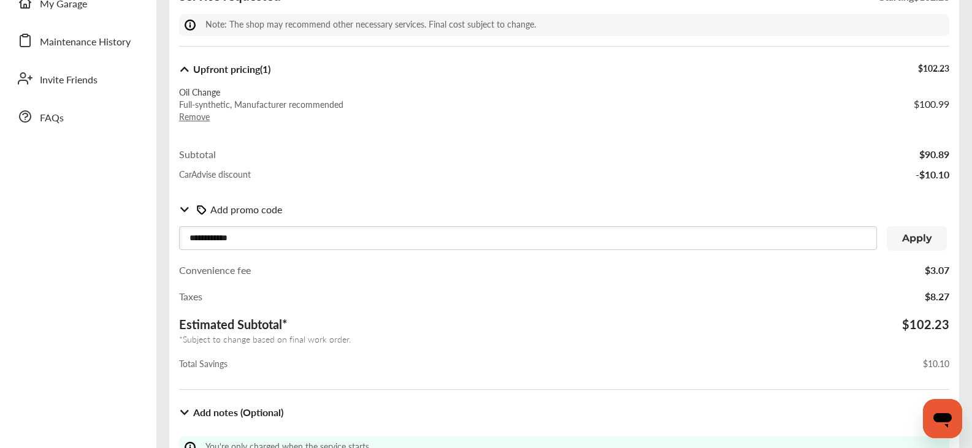
click at [913, 244] on button "Apply" at bounding box center [916, 238] width 60 height 25
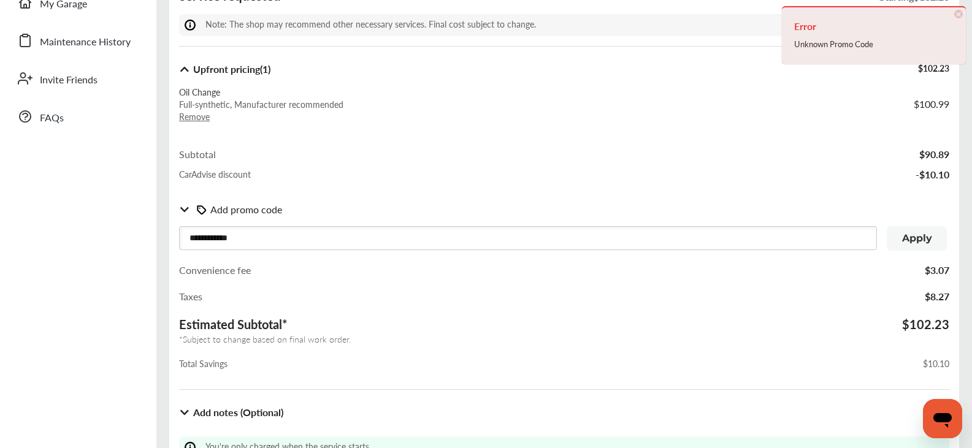
click at [915, 238] on button "Apply" at bounding box center [916, 238] width 60 height 25
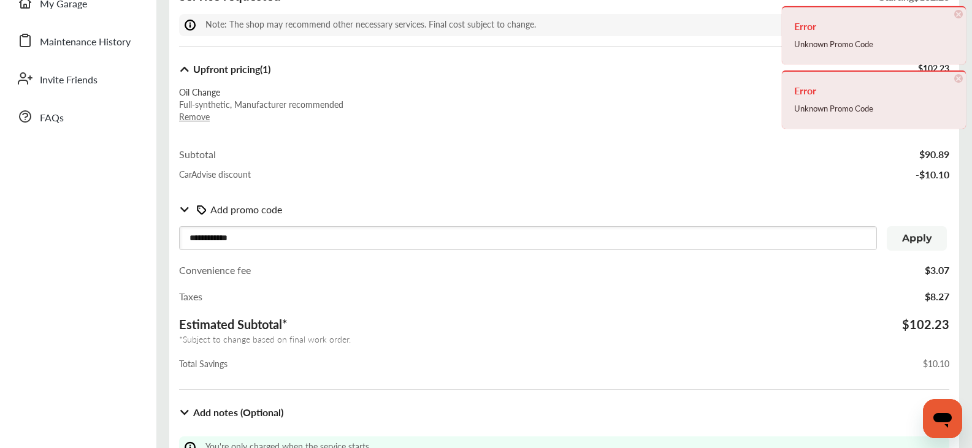
click at [915, 238] on button "Apply" at bounding box center [916, 238] width 60 height 25
click at [914, 237] on button "Apply" at bounding box center [916, 238] width 60 height 25
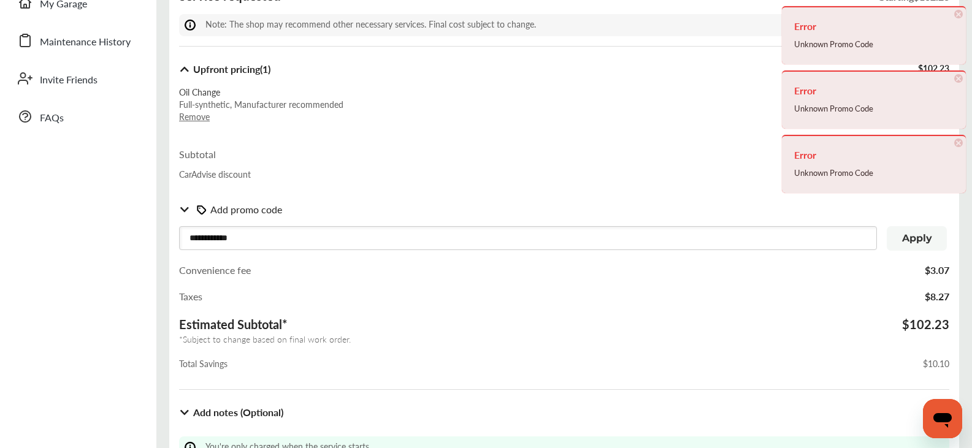
click at [914, 237] on button "Apply" at bounding box center [916, 238] width 60 height 25
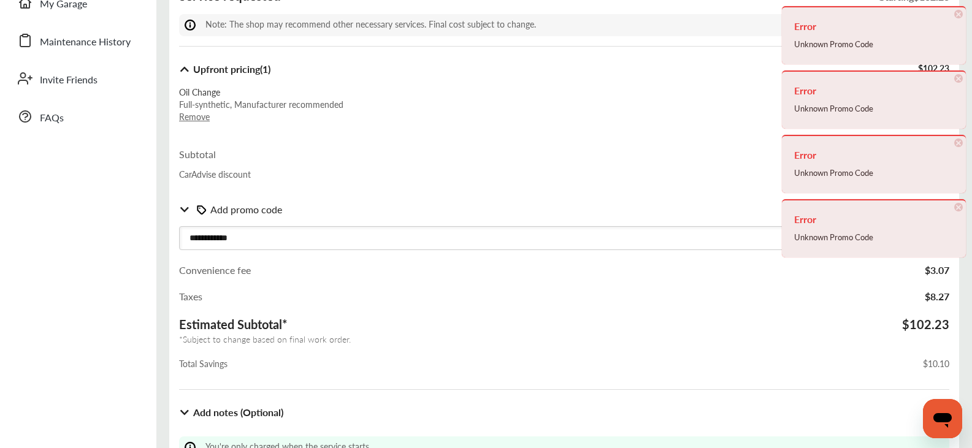
click at [960, 15] on span "×" at bounding box center [958, 14] width 9 height 9
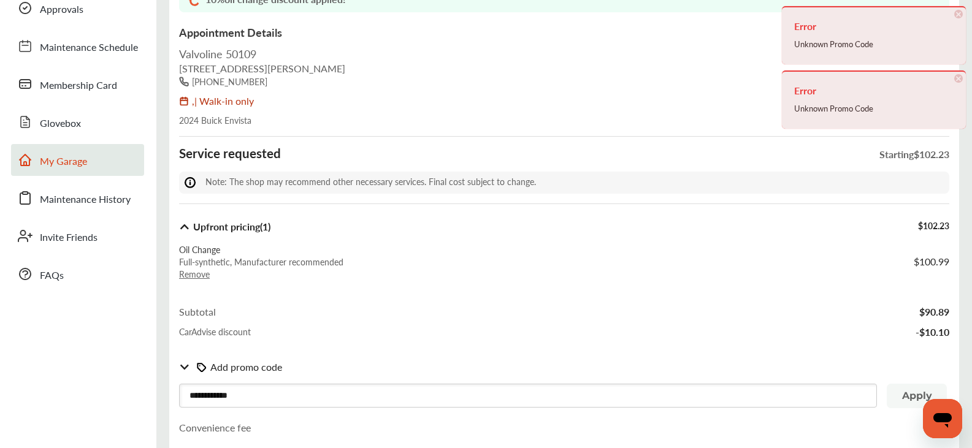
scroll to position [123, 0]
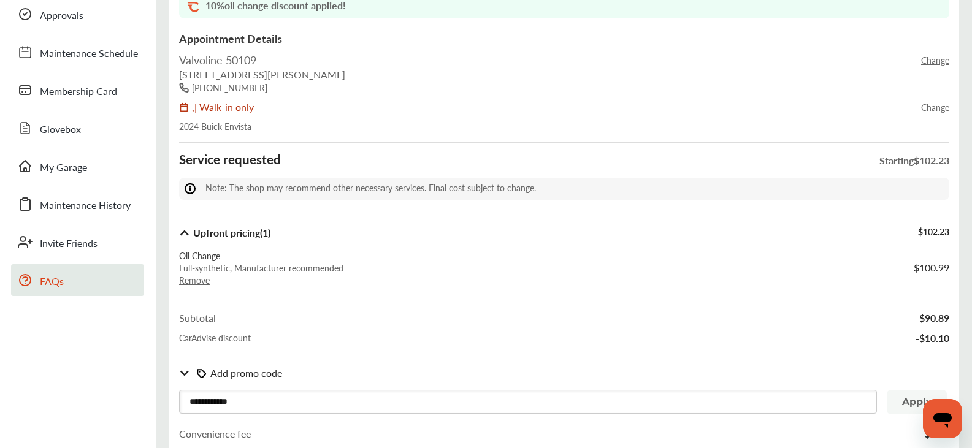
click at [45, 288] on span "FAQs" at bounding box center [52, 282] width 24 height 16
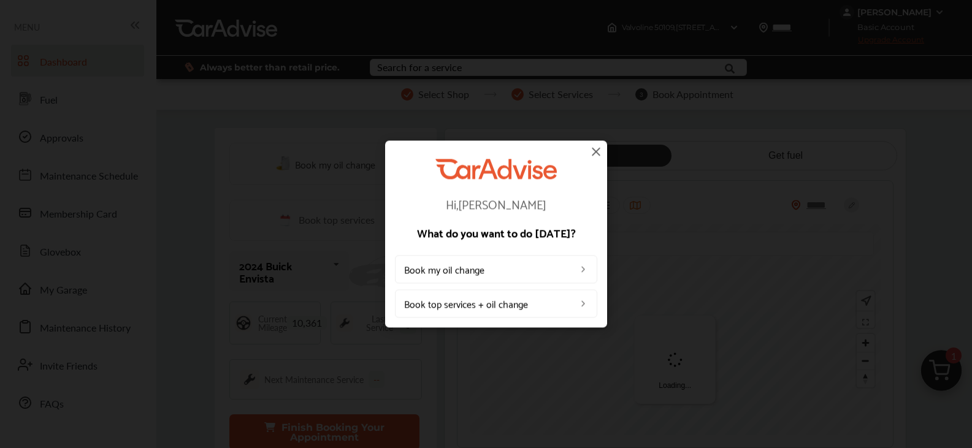
click at [456, 270] on link "Book my oil change" at bounding box center [496, 269] width 202 height 28
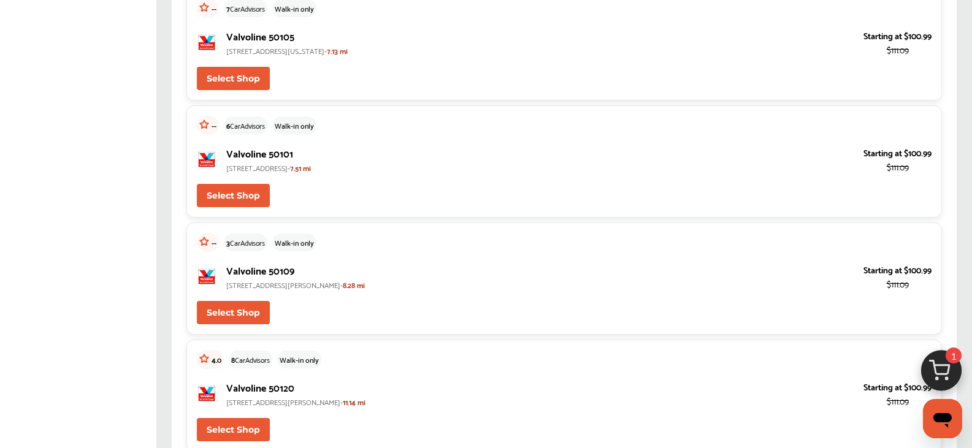
scroll to position [3882, 0]
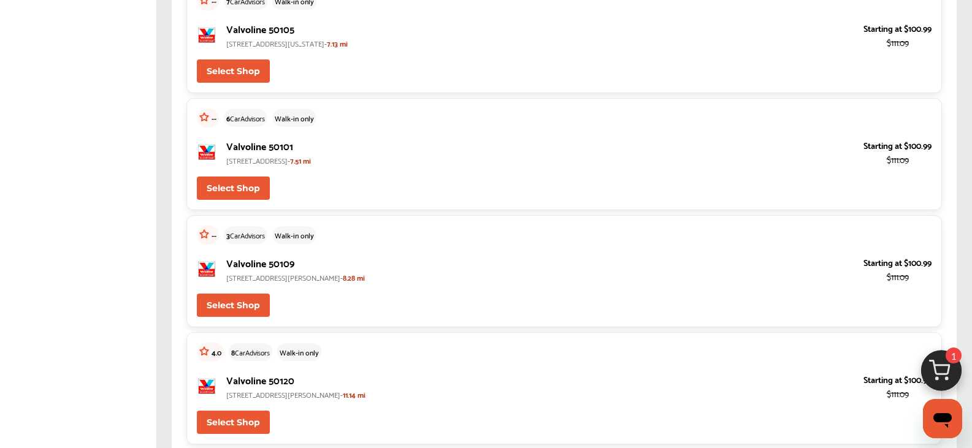
click at [238, 304] on button "Select Shop" at bounding box center [233, 305] width 73 height 23
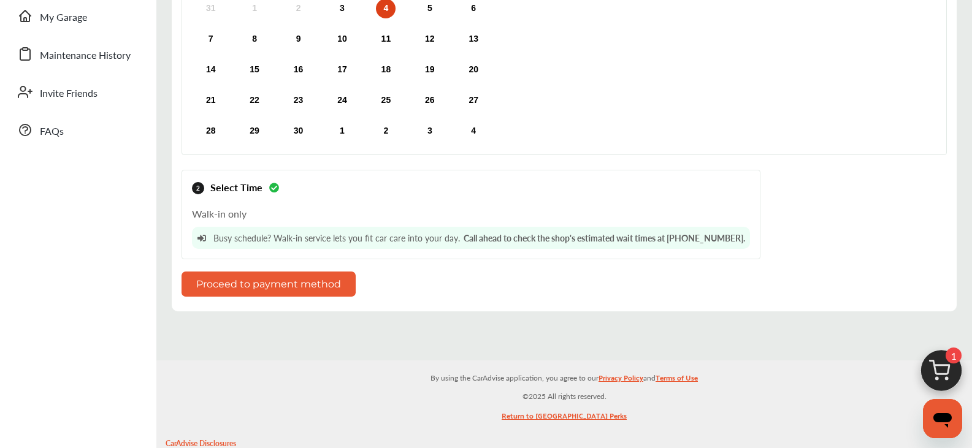
scroll to position [286, 0]
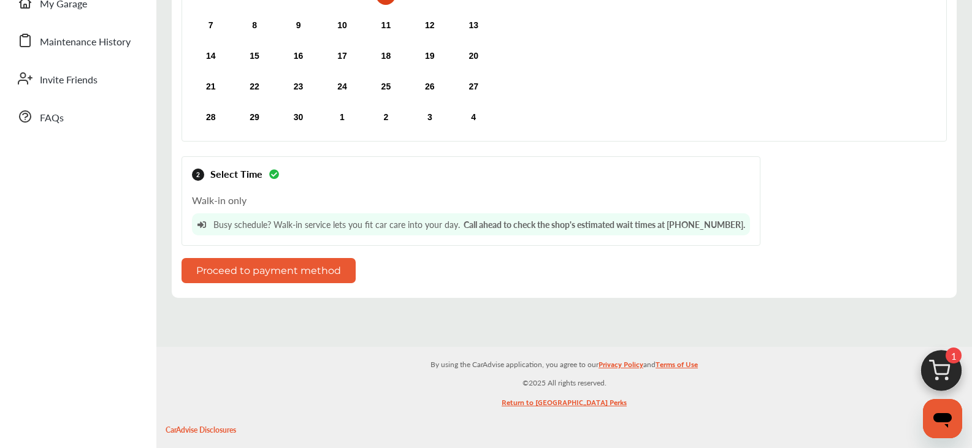
click at [292, 270] on button "Proceed to payment method" at bounding box center [268, 270] width 174 height 25
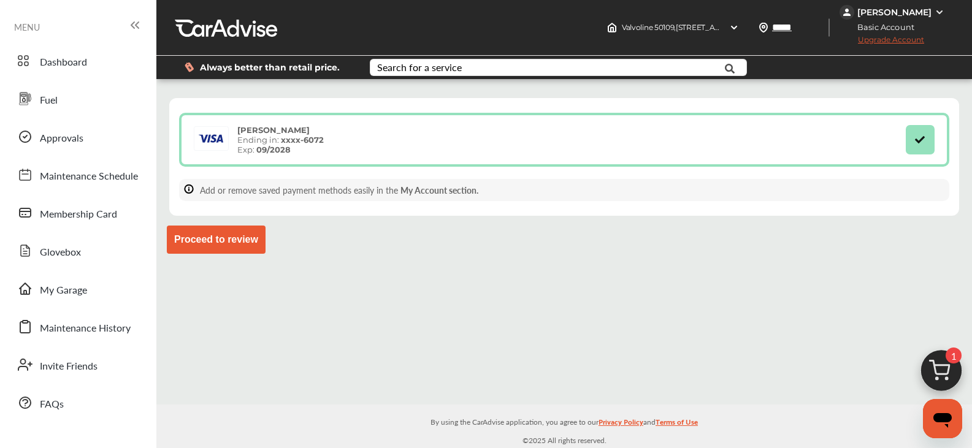
click at [211, 239] on button "Proceed to review" at bounding box center [216, 240] width 99 height 28
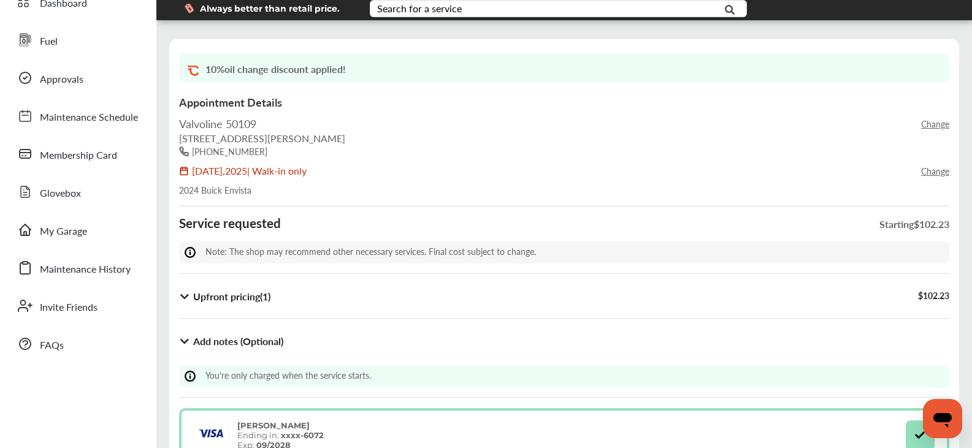
scroll to position [41, 0]
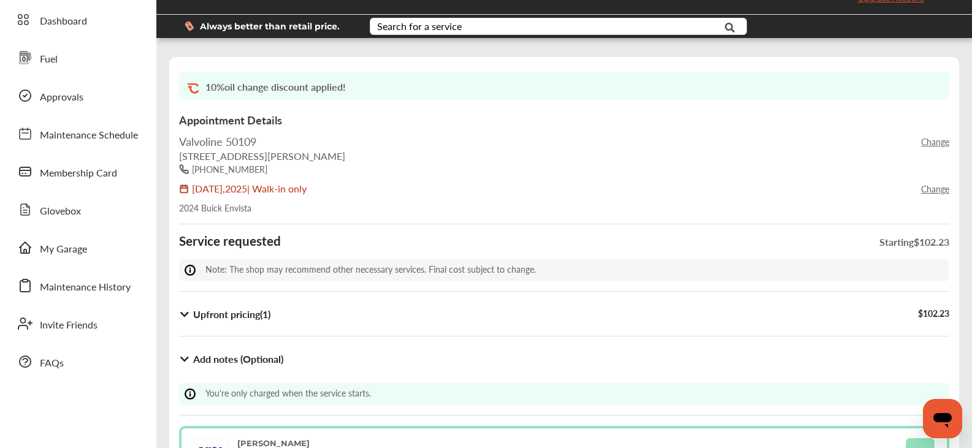
click at [183, 311] on icon at bounding box center [185, 315] width 12 height 10
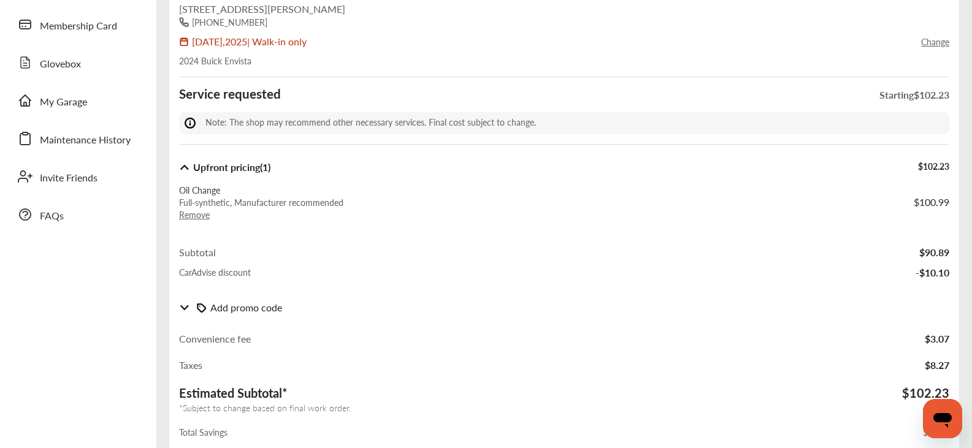
scroll to position [204, 0]
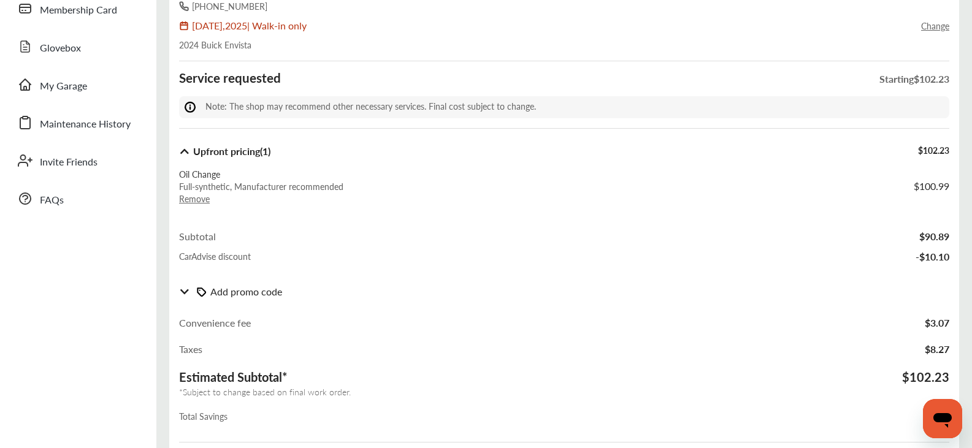
click at [188, 291] on icon at bounding box center [185, 292] width 12 height 10
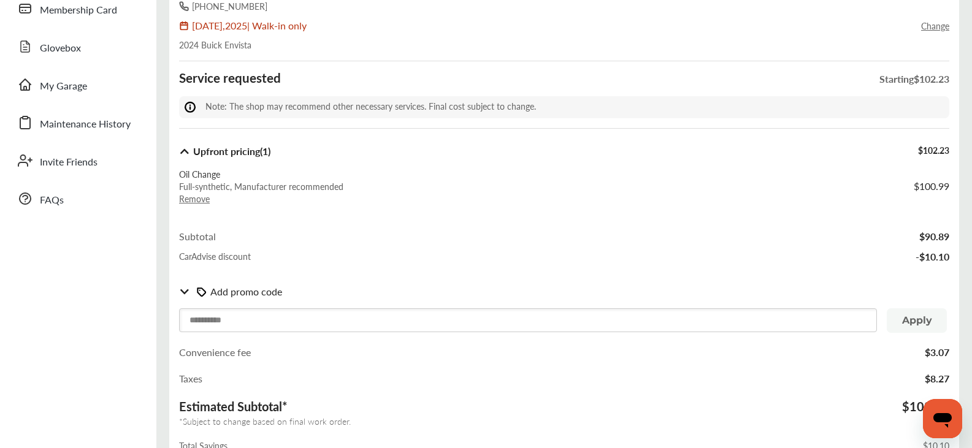
click at [228, 323] on input "text" at bounding box center [528, 320] width 698 height 24
paste input "**********"
type input "**********"
click at [917, 322] on button "Apply" at bounding box center [916, 320] width 60 height 25
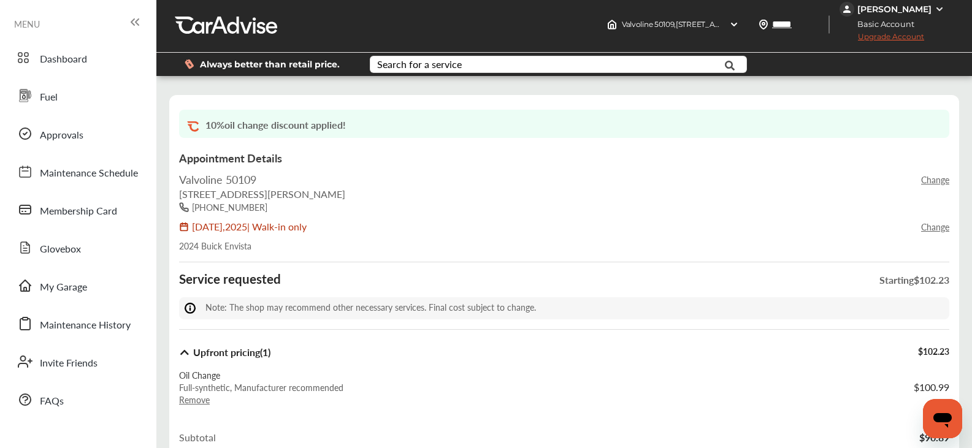
scroll to position [0, 0]
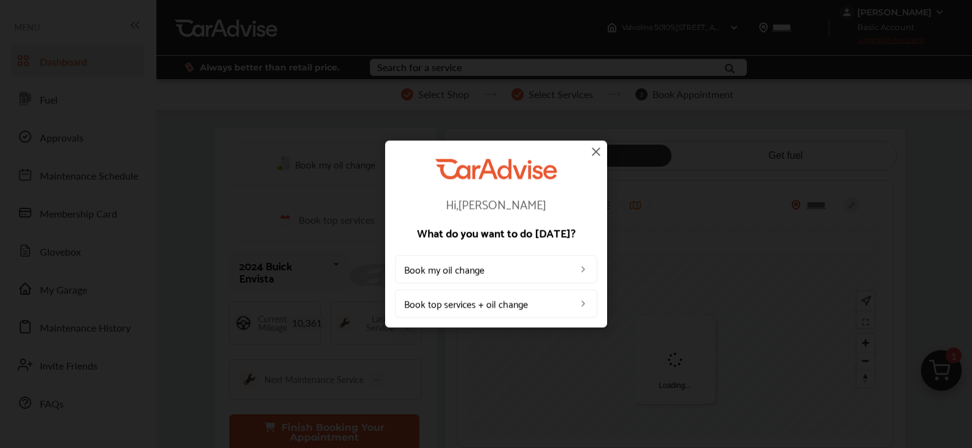
click at [598, 150] on img at bounding box center [596, 151] width 15 height 15
